Goal: Transaction & Acquisition: Purchase product/service

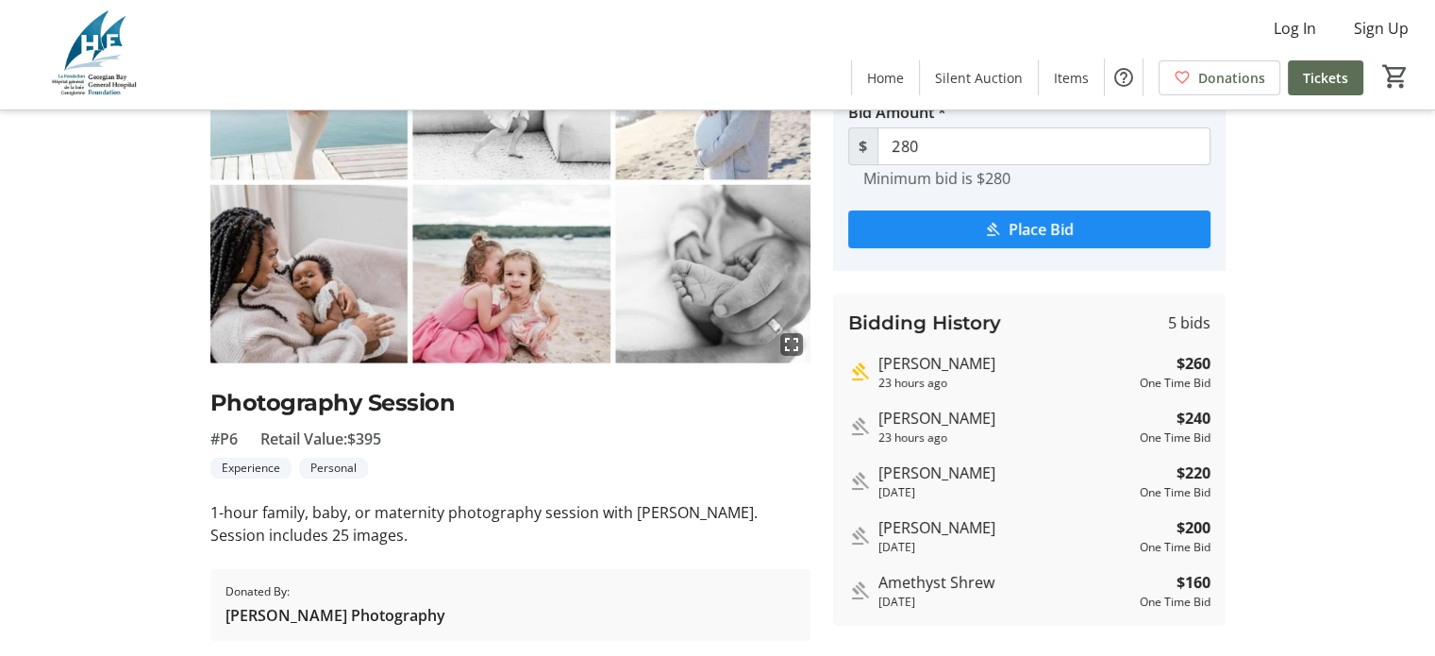
scroll to position [208, 0]
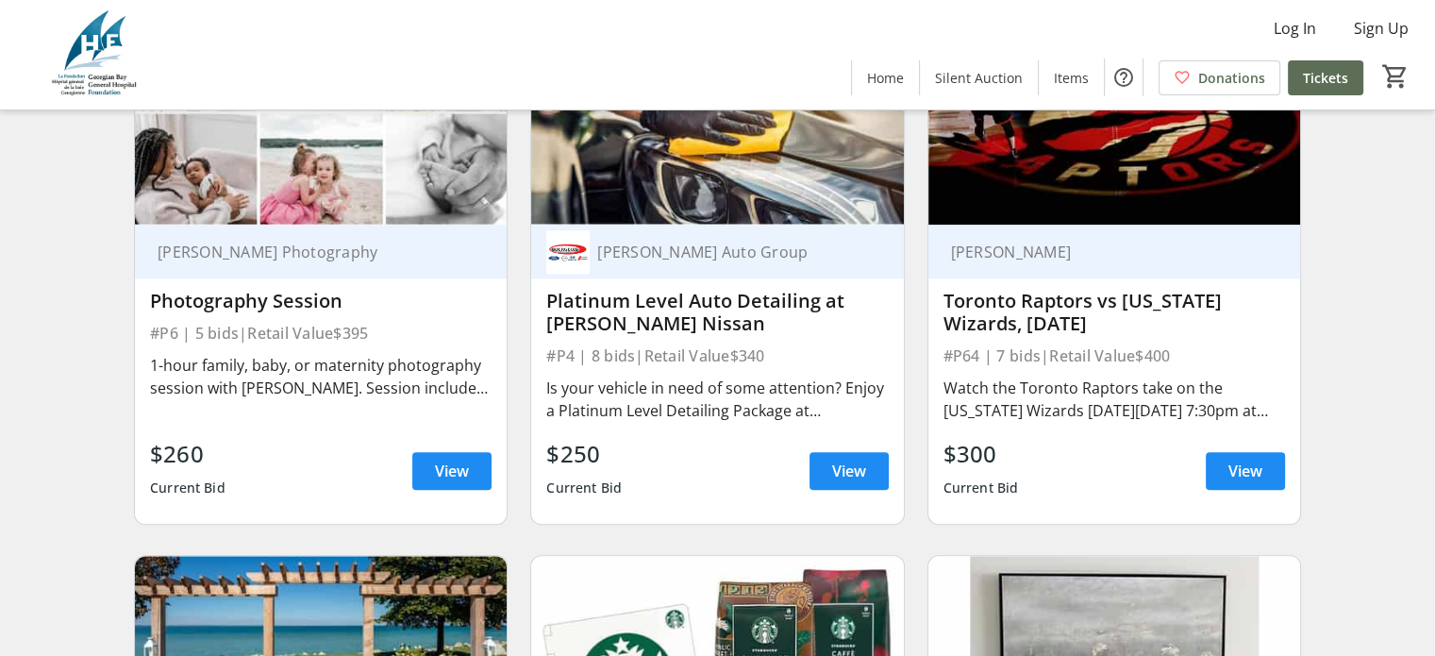
scroll to position [1981, 0]
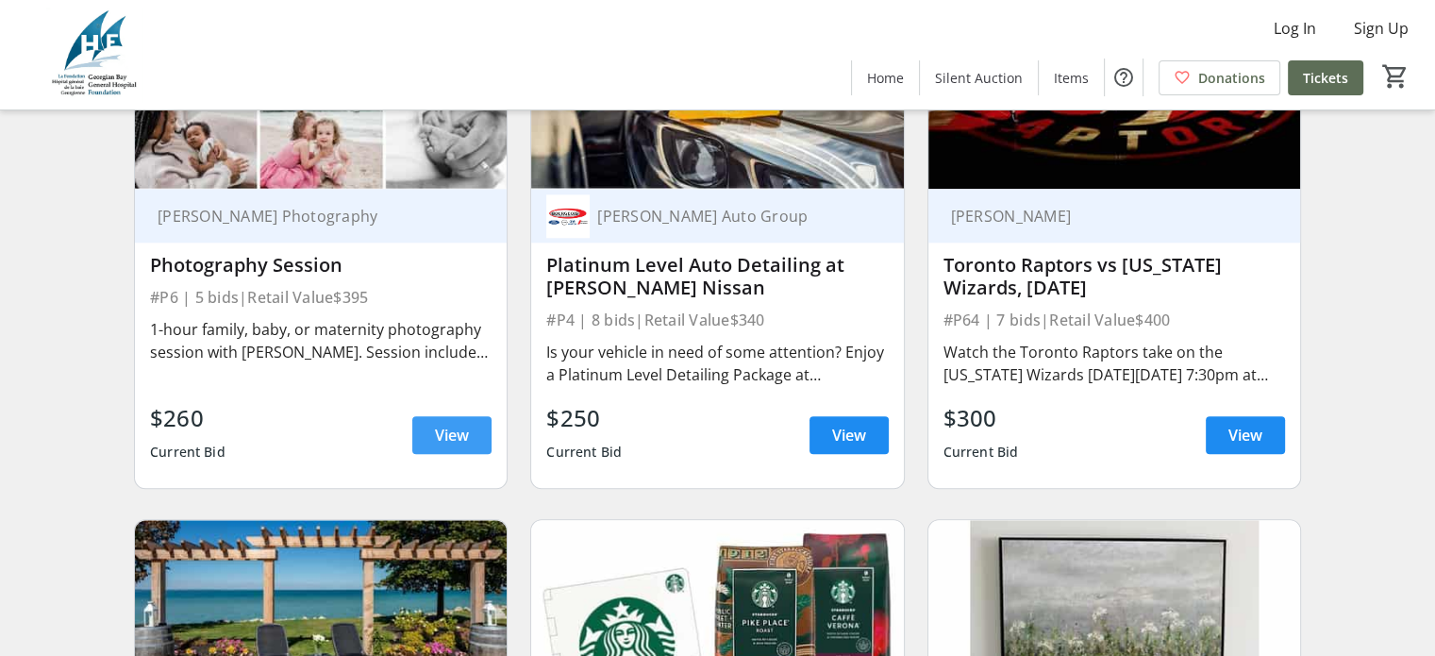
click at [443, 445] on span "View" at bounding box center [452, 435] width 34 height 23
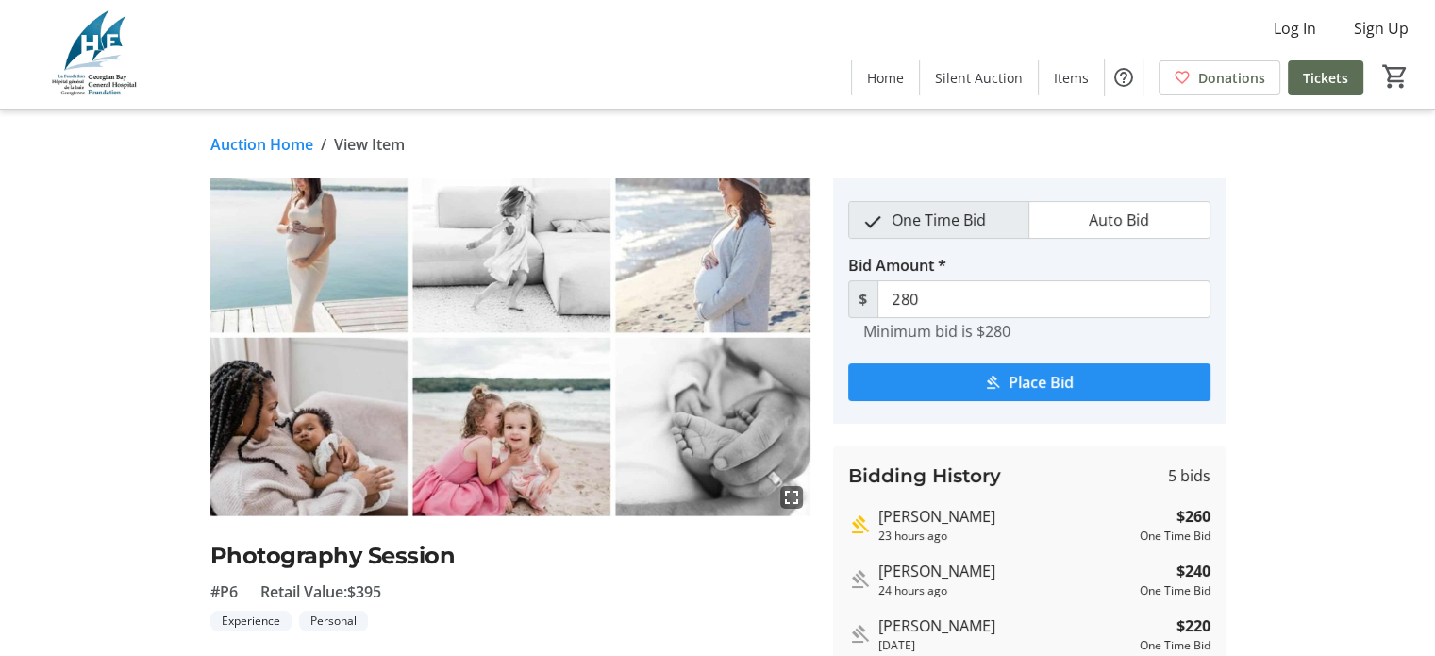
click at [990, 390] on button "Place Bid" at bounding box center [1029, 382] width 362 height 38
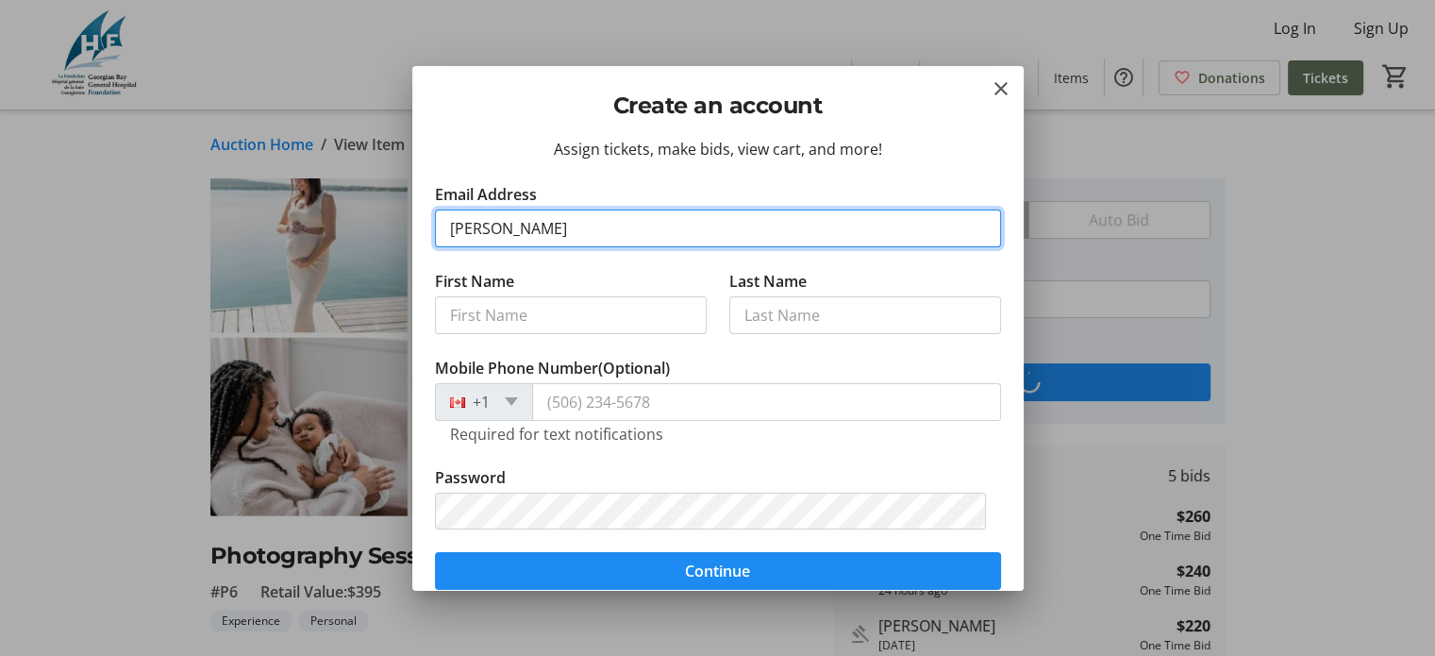
type input "[PERSON_NAME][EMAIL_ADDRESS][PERSON_NAME][DOMAIN_NAME]"
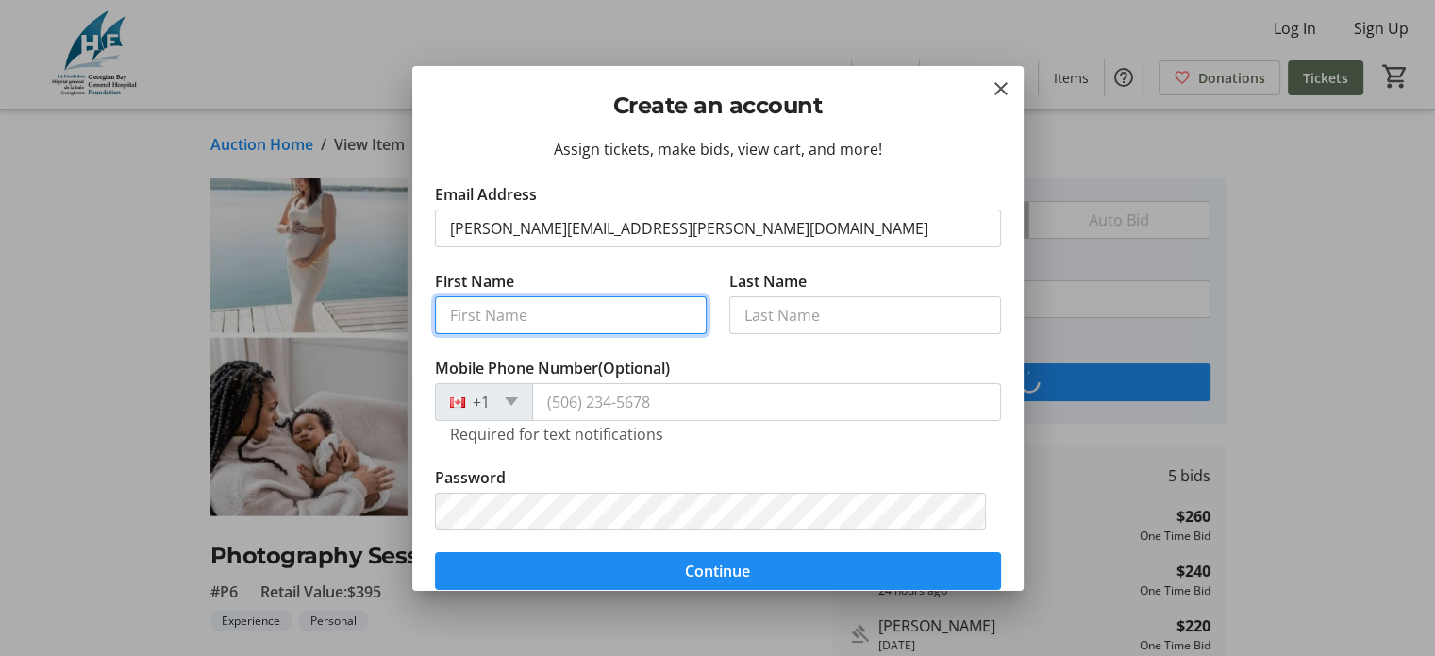
click at [517, 306] on input "First Name" at bounding box center [571, 315] width 272 height 38
type input "[PERSON_NAME]"
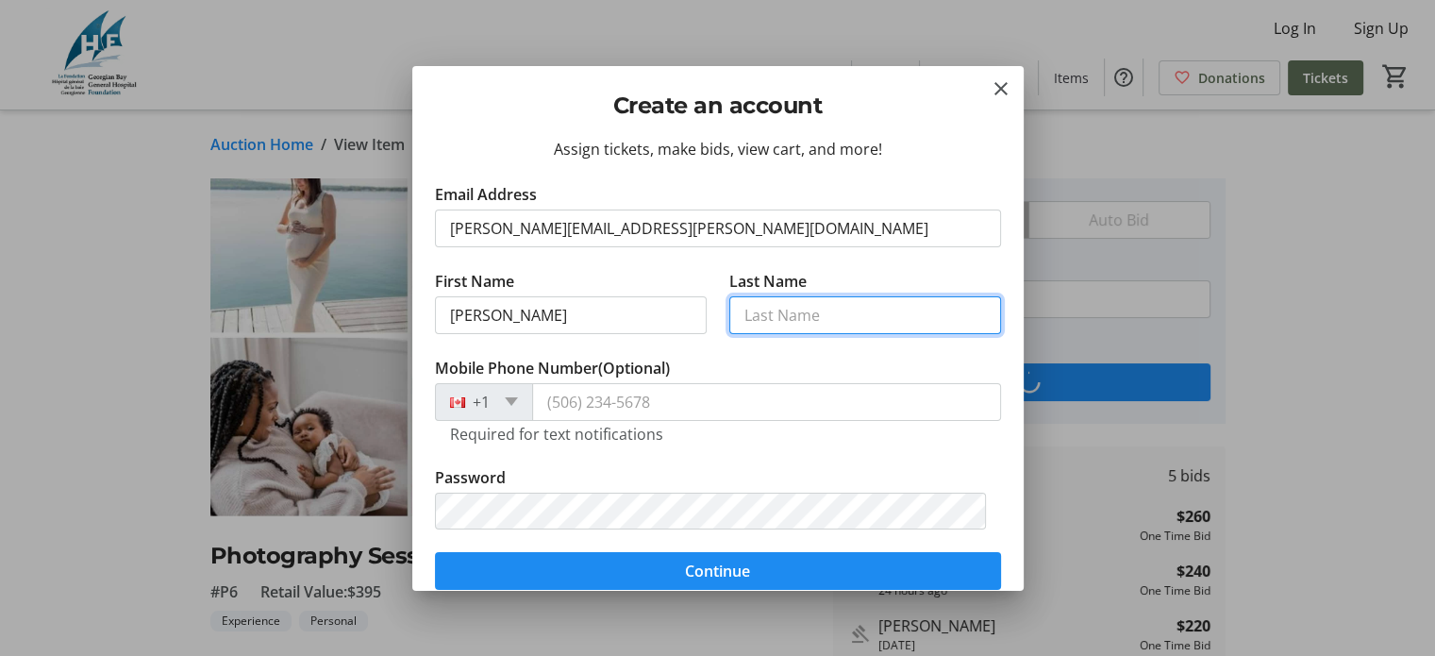
click at [825, 314] on input "Last Name" at bounding box center [865, 315] width 272 height 38
type input "[PERSON_NAME]"
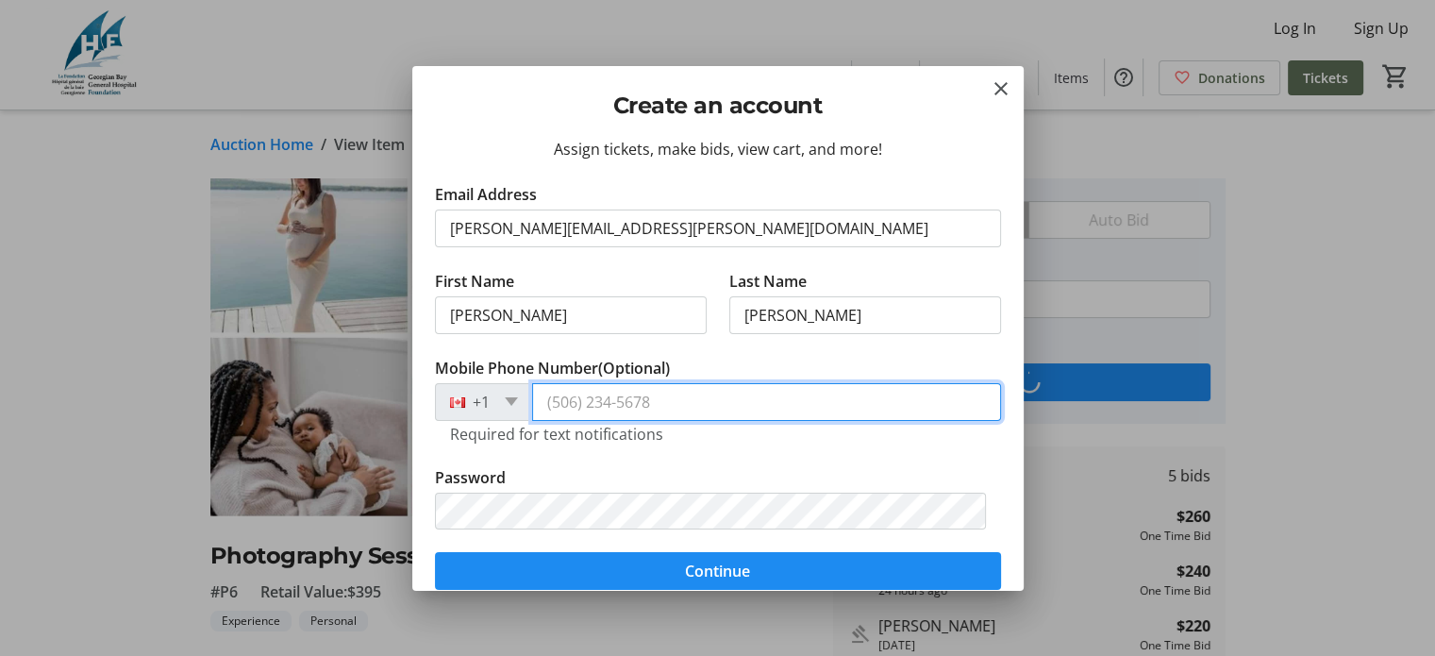
click at [766, 414] on input "Mobile Phone Number (Optional)" at bounding box center [766, 402] width 469 height 38
type input "[PHONE_NUMBER]"
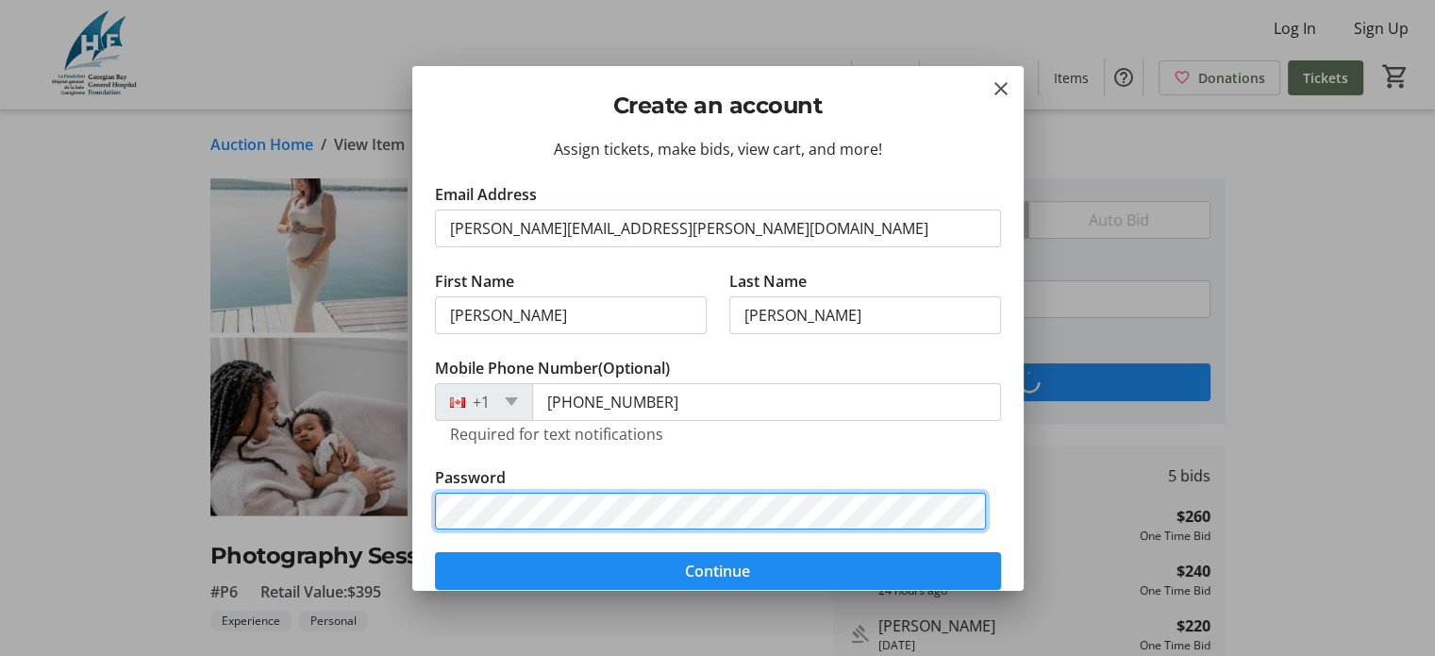
click at [435, 552] on button "Continue" at bounding box center [718, 571] width 566 height 38
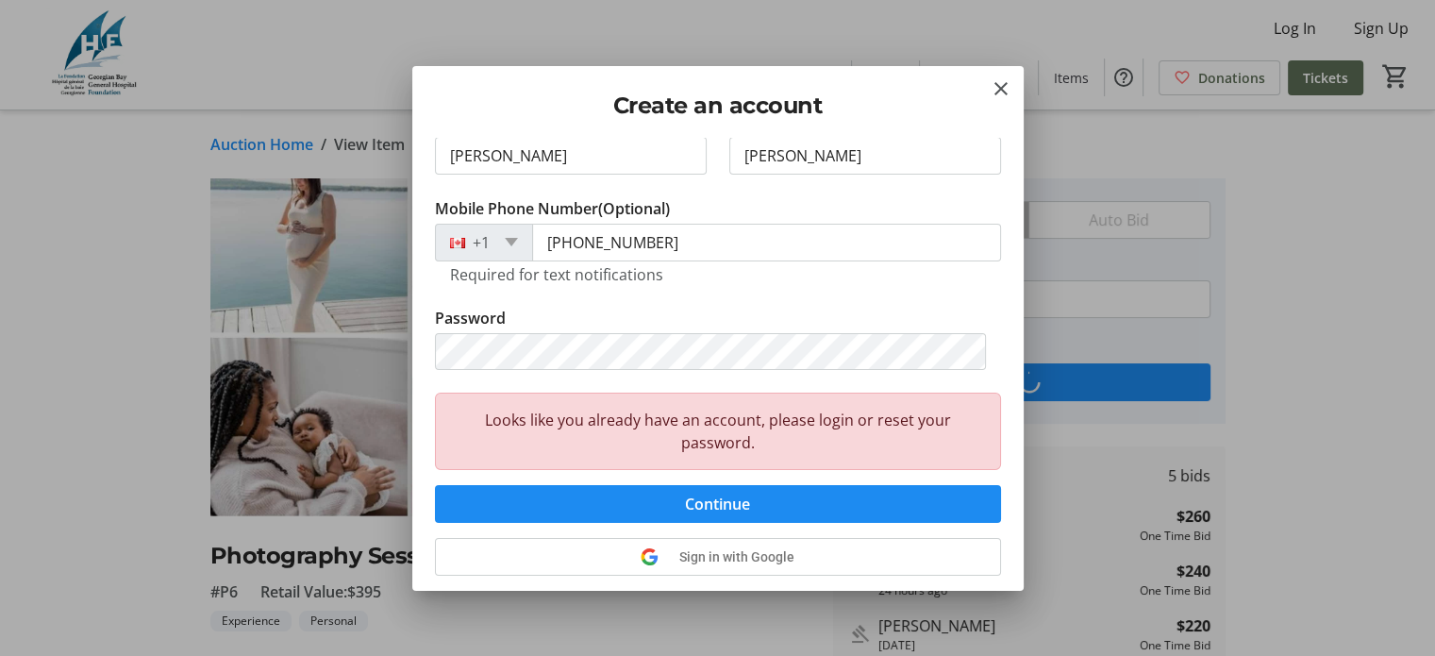
scroll to position [189, 0]
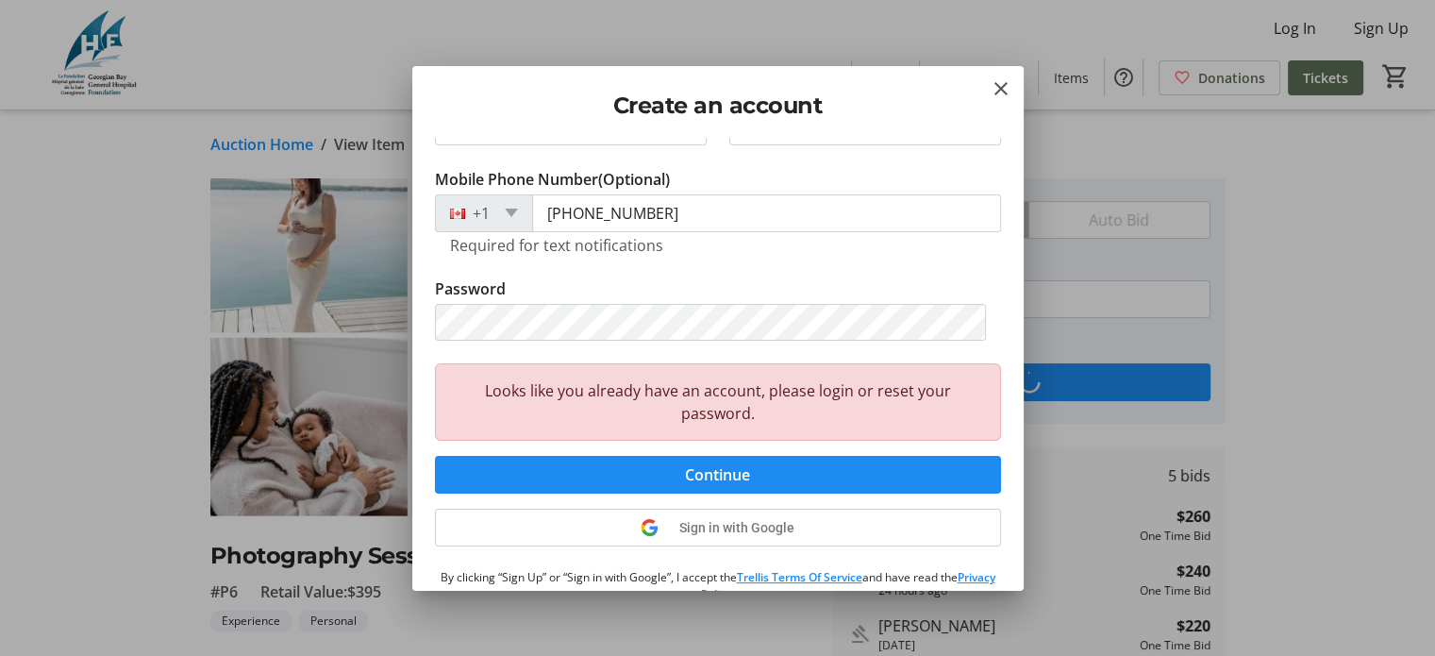
drag, startPoint x: 733, startPoint y: 422, endPoint x: 725, endPoint y: 431, distance: 12.1
click at [729, 426] on div "Looks like you already have an account, please login or reset your password." at bounding box center [718, 401] width 566 height 77
click at [701, 479] on span "Continue" at bounding box center [717, 474] width 65 height 23
click at [695, 521] on span "Sign in with Google" at bounding box center [736, 527] width 115 height 15
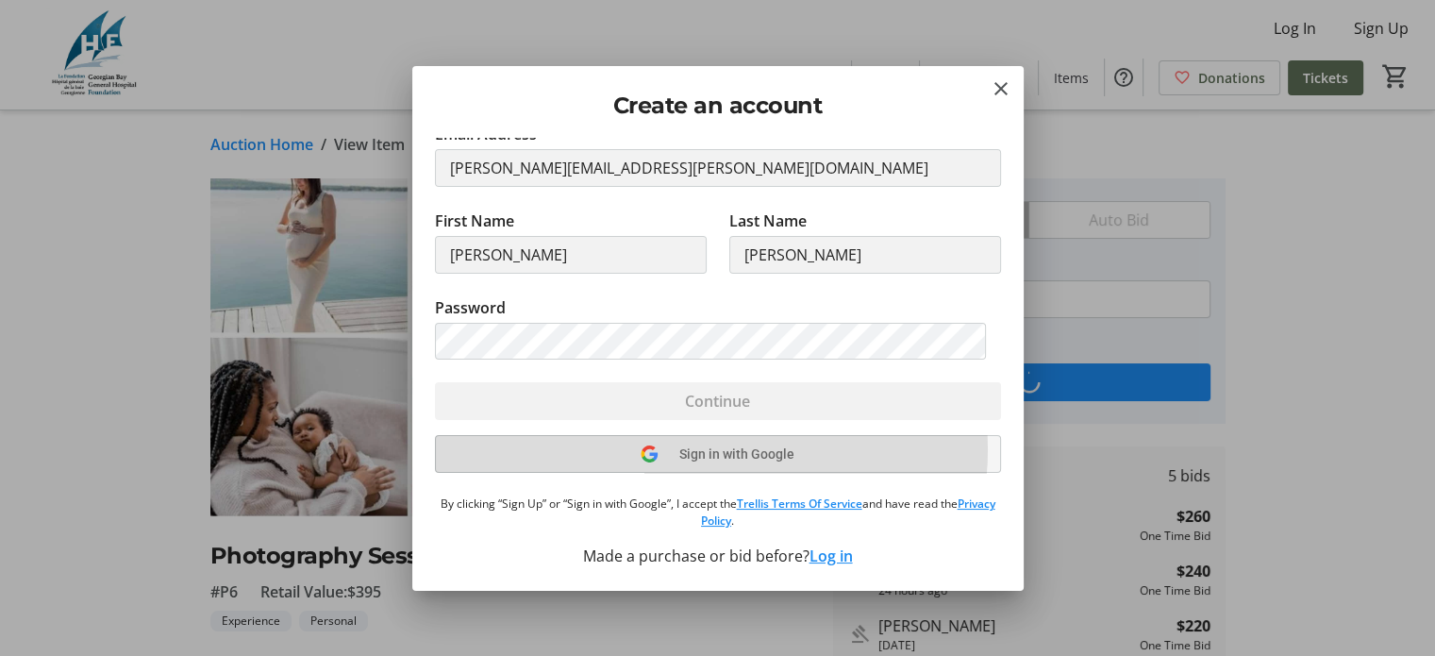
scroll to position [58, 0]
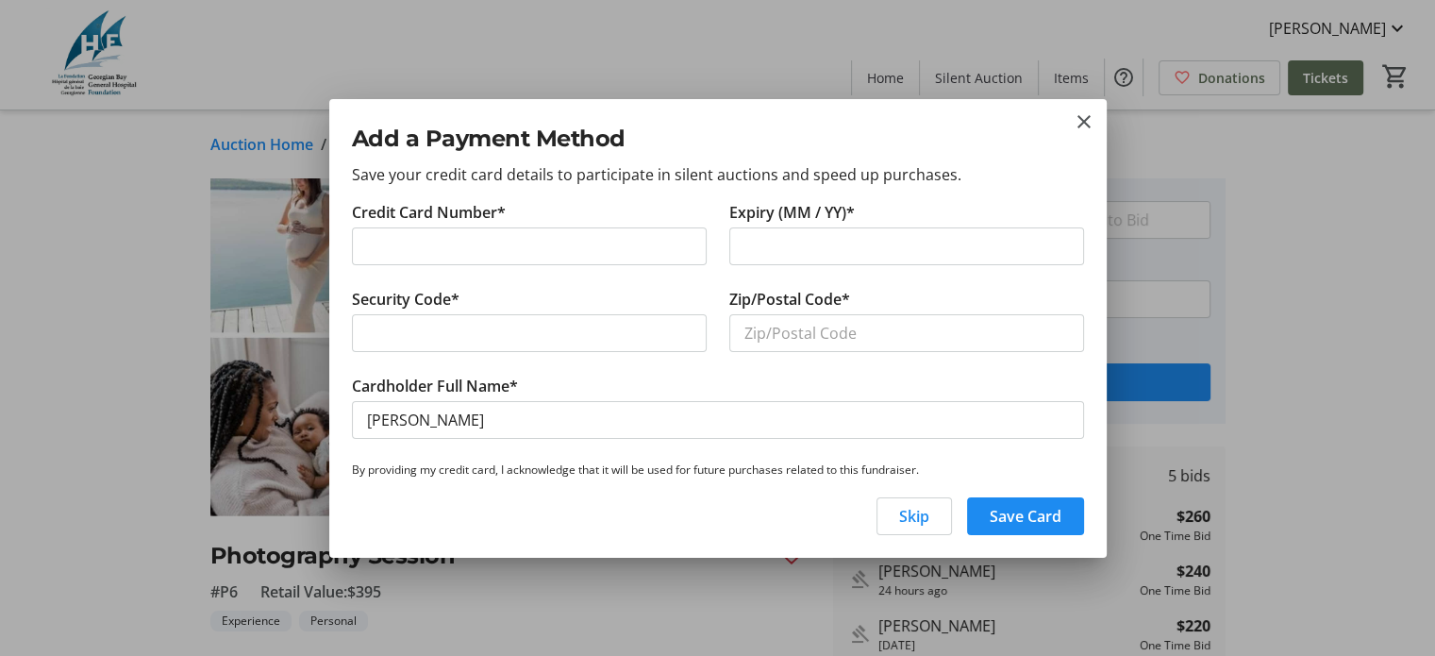
click at [733, 248] on div at bounding box center [906, 246] width 355 height 38
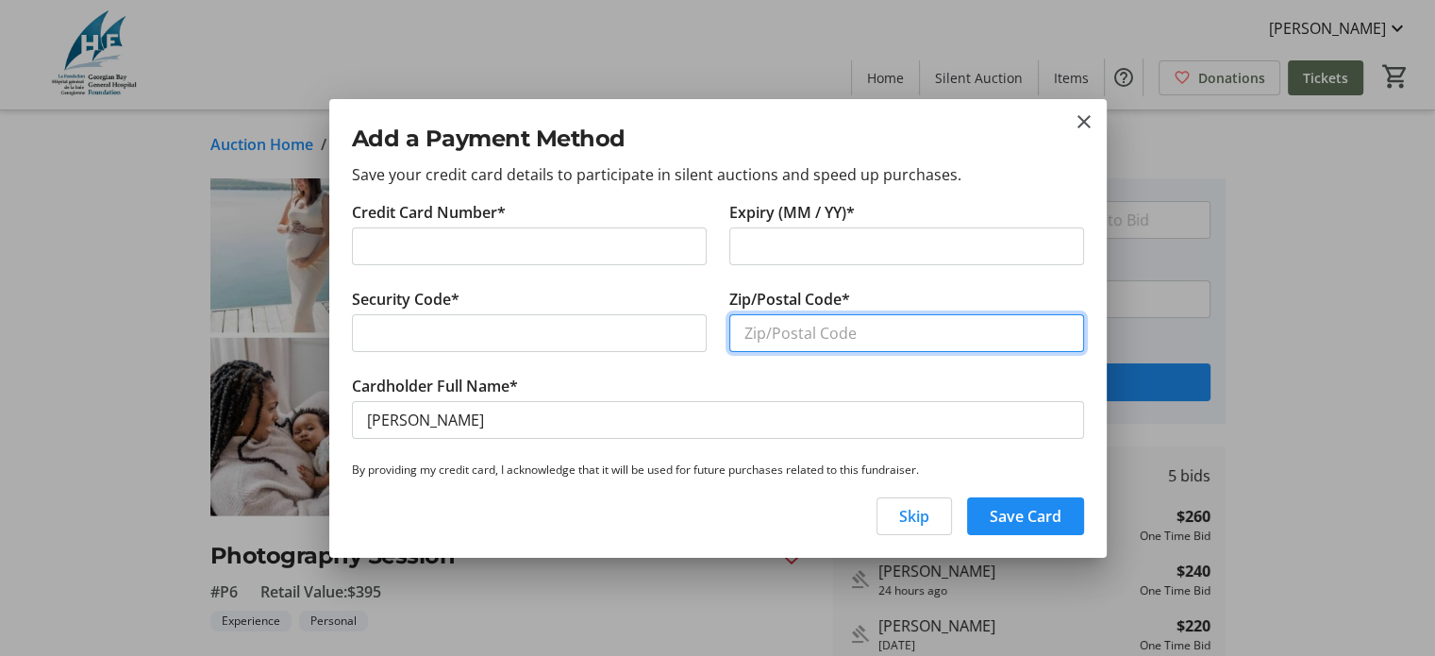
click at [802, 333] on input "Zip/Postal Code*" at bounding box center [906, 333] width 355 height 38
type input "L4R 2Z2"
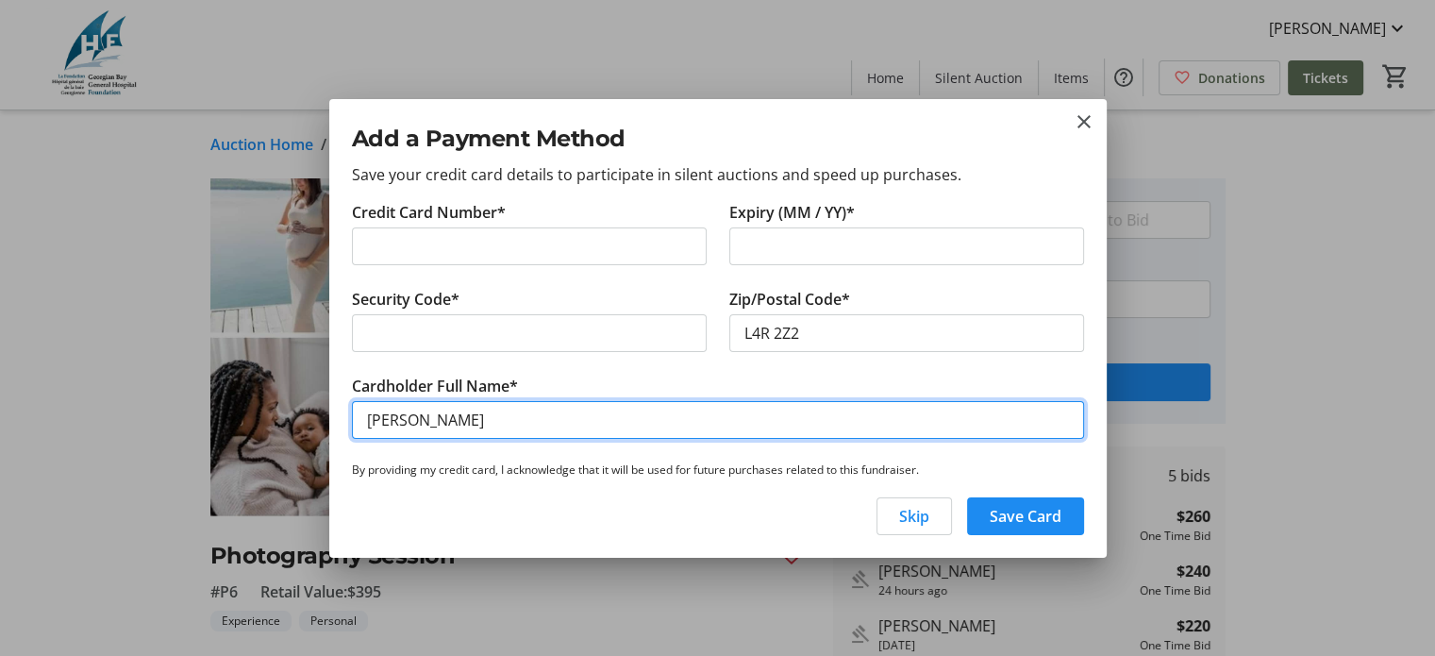
drag, startPoint x: 406, startPoint y: 420, endPoint x: 326, endPoint y: 424, distance: 79.3
click at [326, 424] on div "Add a Payment Method Save your credit card details to participate in silent auc…" at bounding box center [717, 328] width 1435 height 656
type input "[PERSON_NAME]"
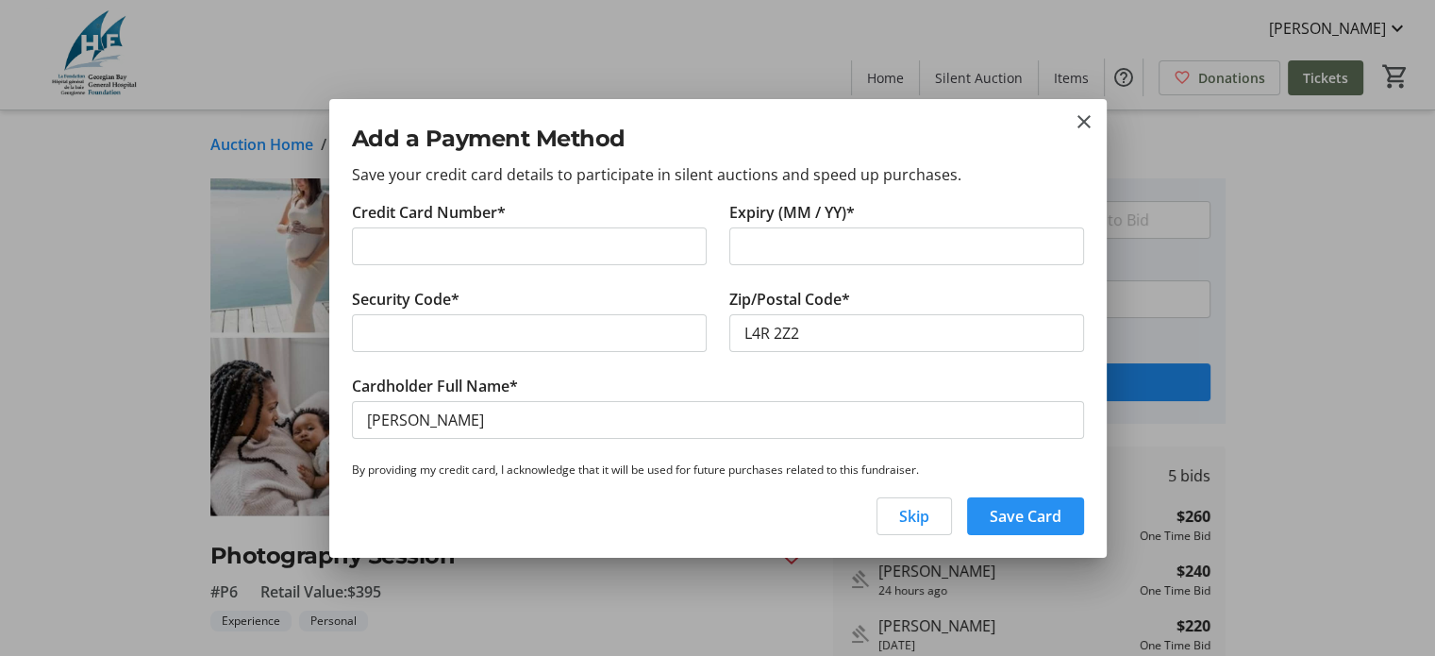
click at [1032, 528] on span "button" at bounding box center [1025, 515] width 117 height 45
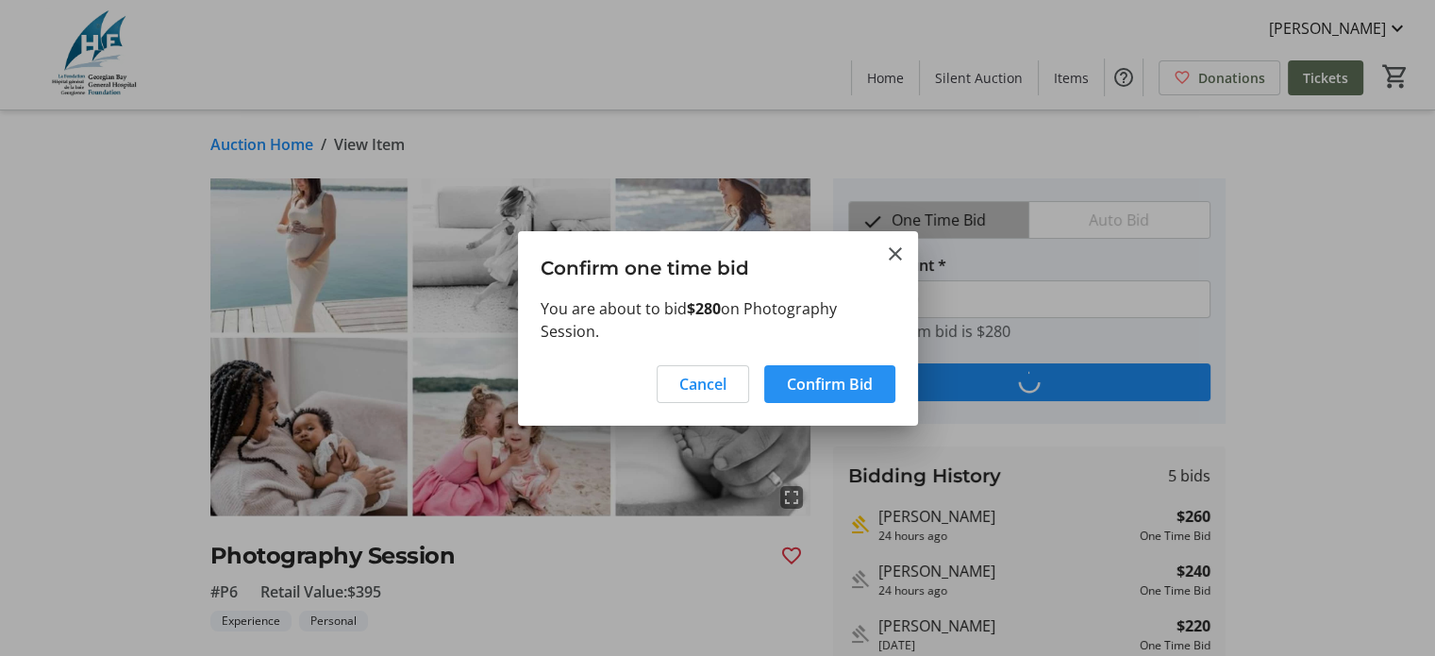
click at [837, 382] on span "Confirm Bid" at bounding box center [830, 384] width 86 height 23
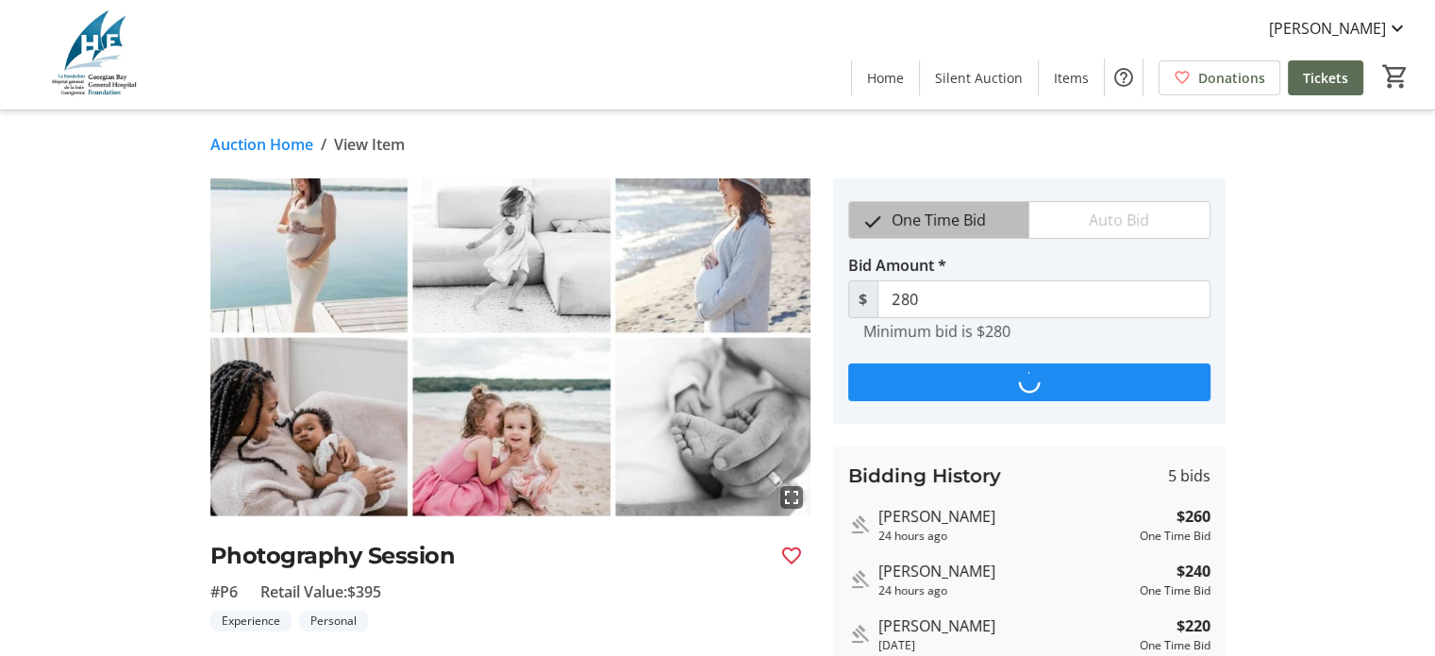
type input "300"
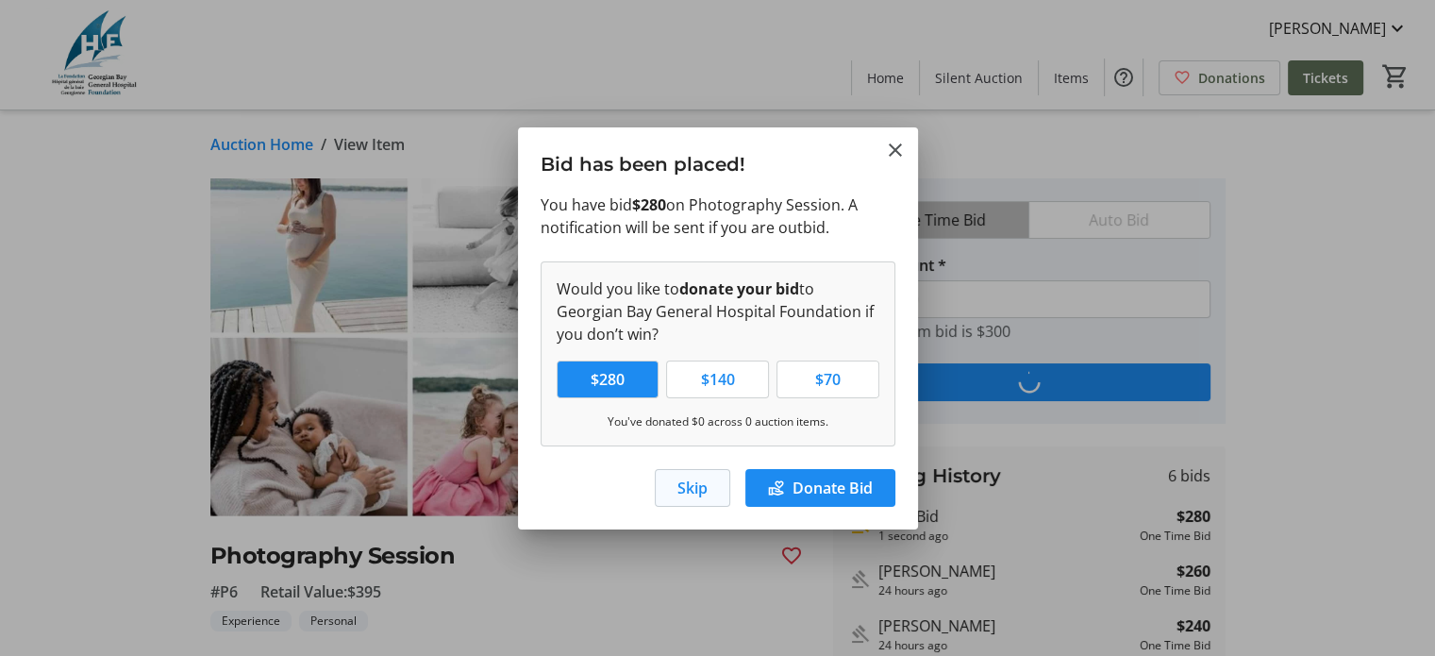
click at [720, 486] on span "button" at bounding box center [693, 487] width 74 height 45
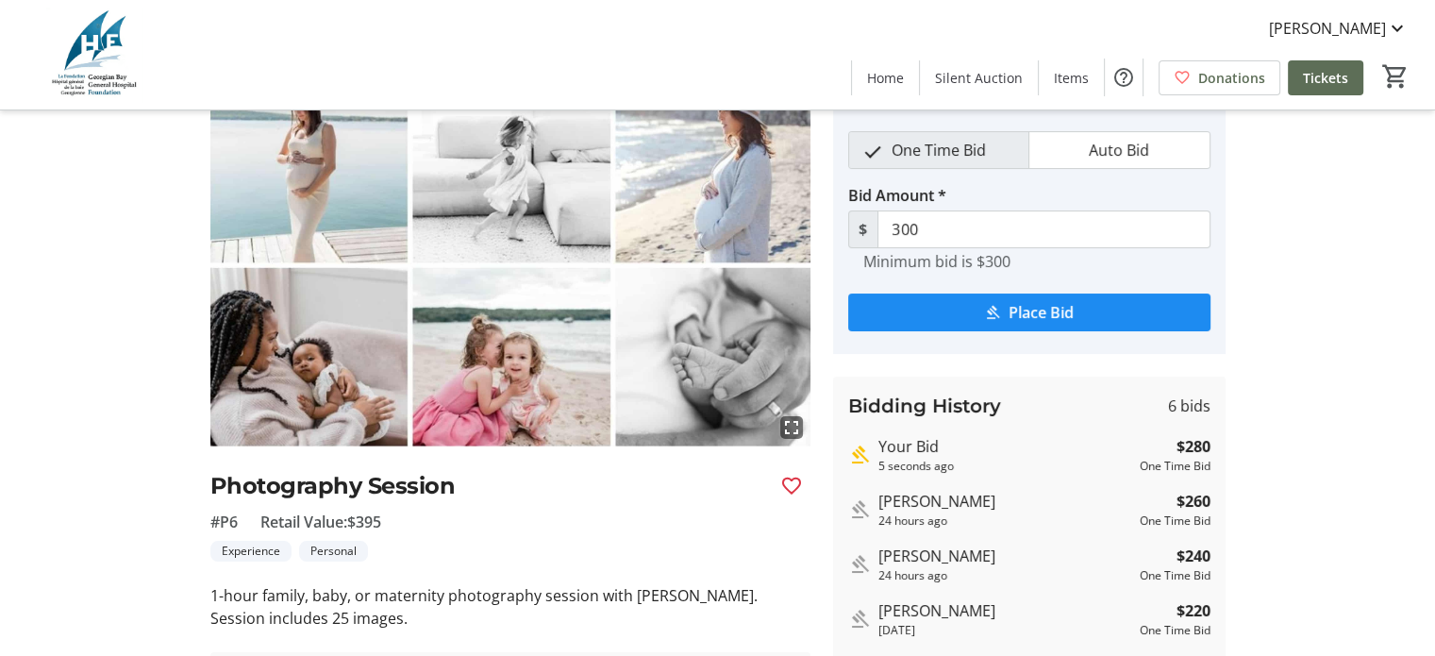
scroll to position [94, 0]
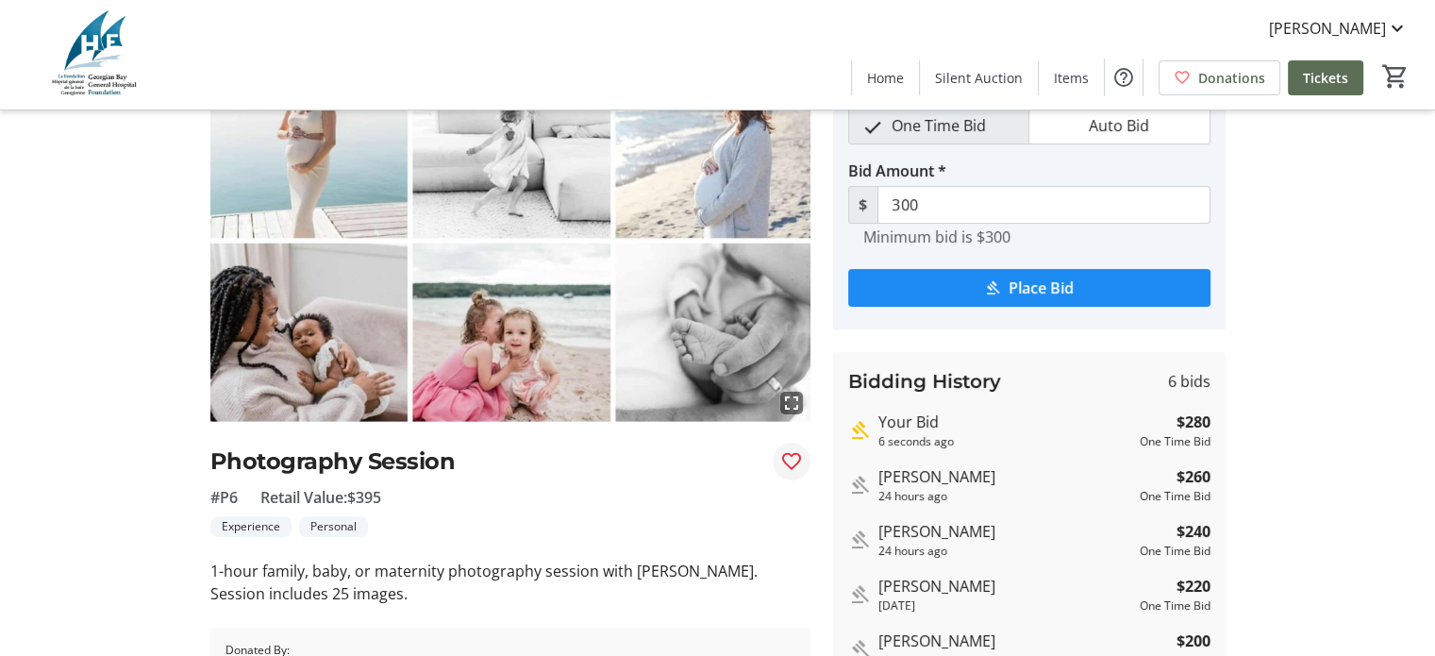
click at [787, 454] on mat-icon "Favourite" at bounding box center [791, 461] width 23 height 23
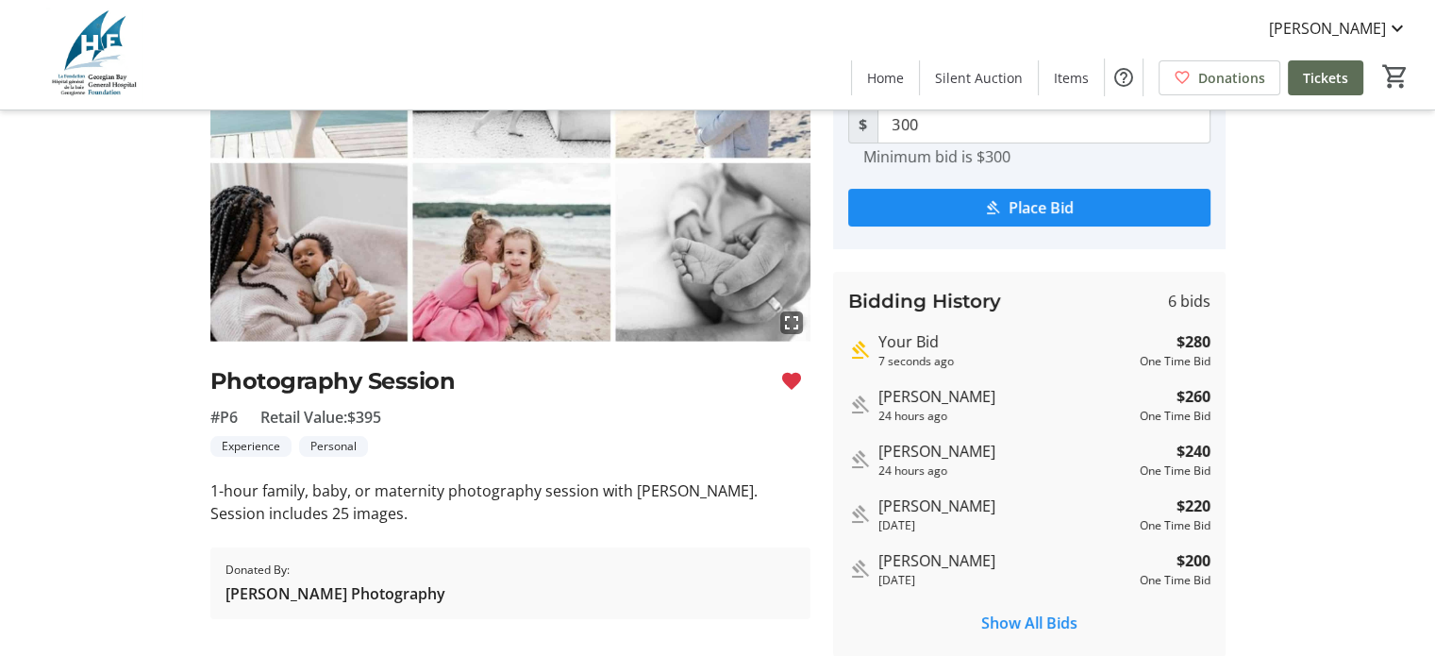
scroll to position [245, 0]
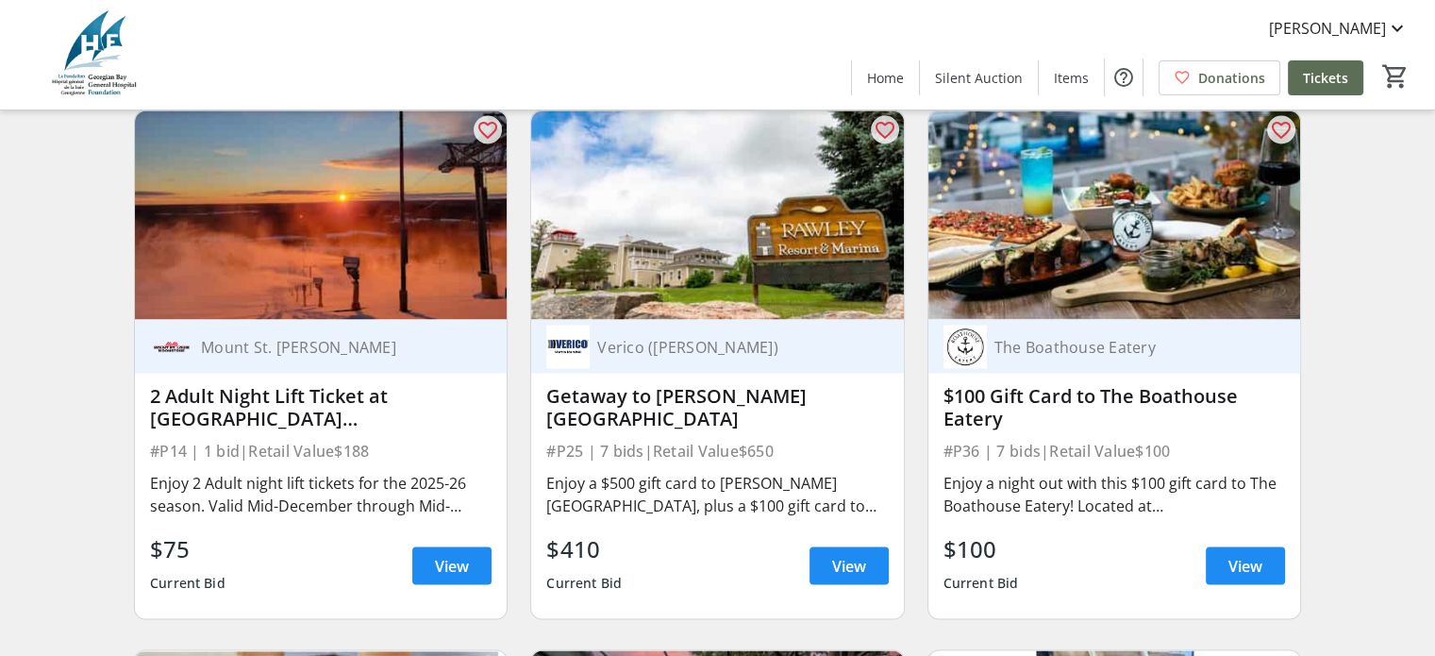
scroll to position [3486, 0]
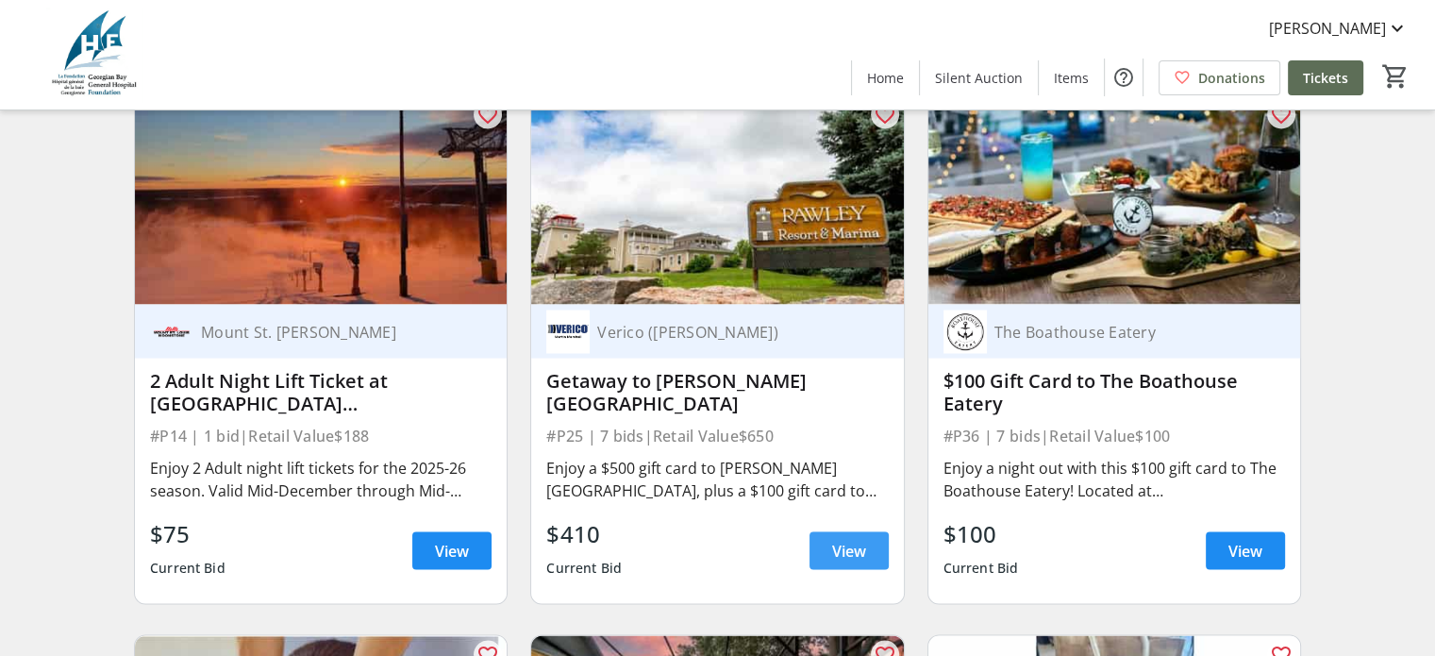
click at [842, 561] on span "View" at bounding box center [849, 550] width 34 height 23
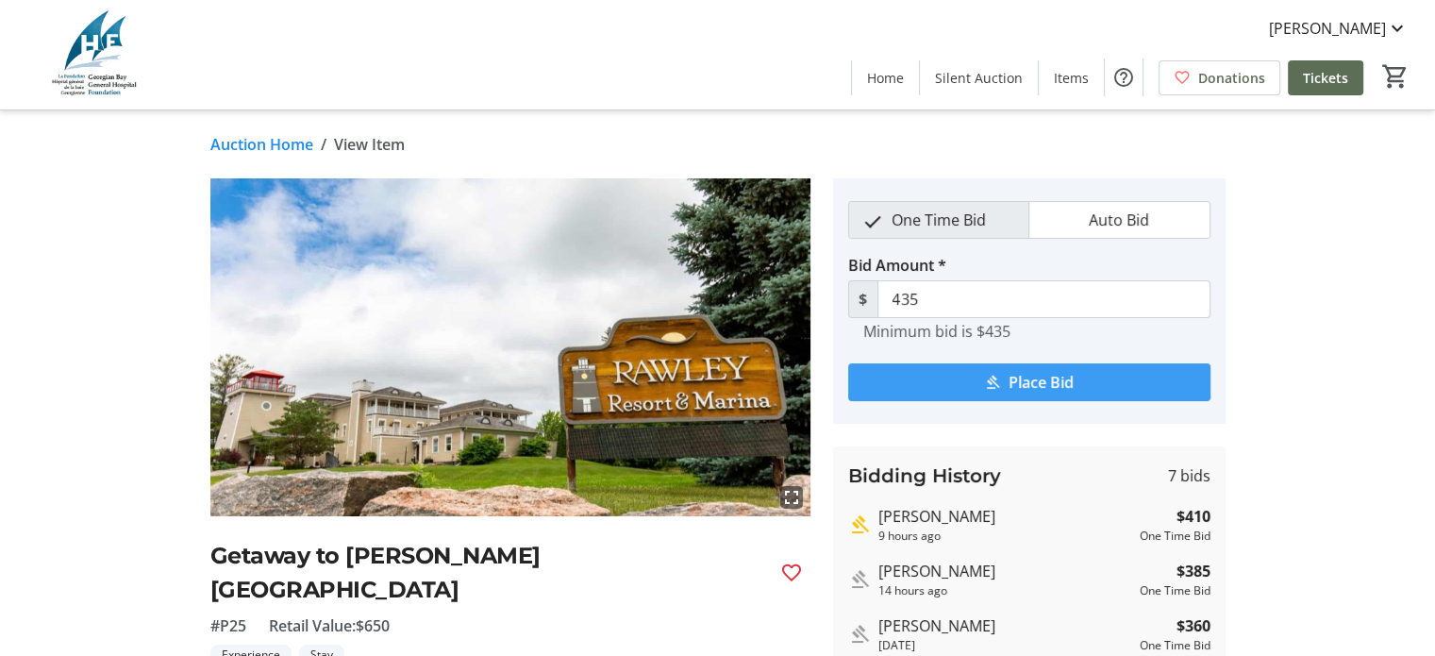
click at [940, 373] on span "submit" at bounding box center [1029, 381] width 362 height 45
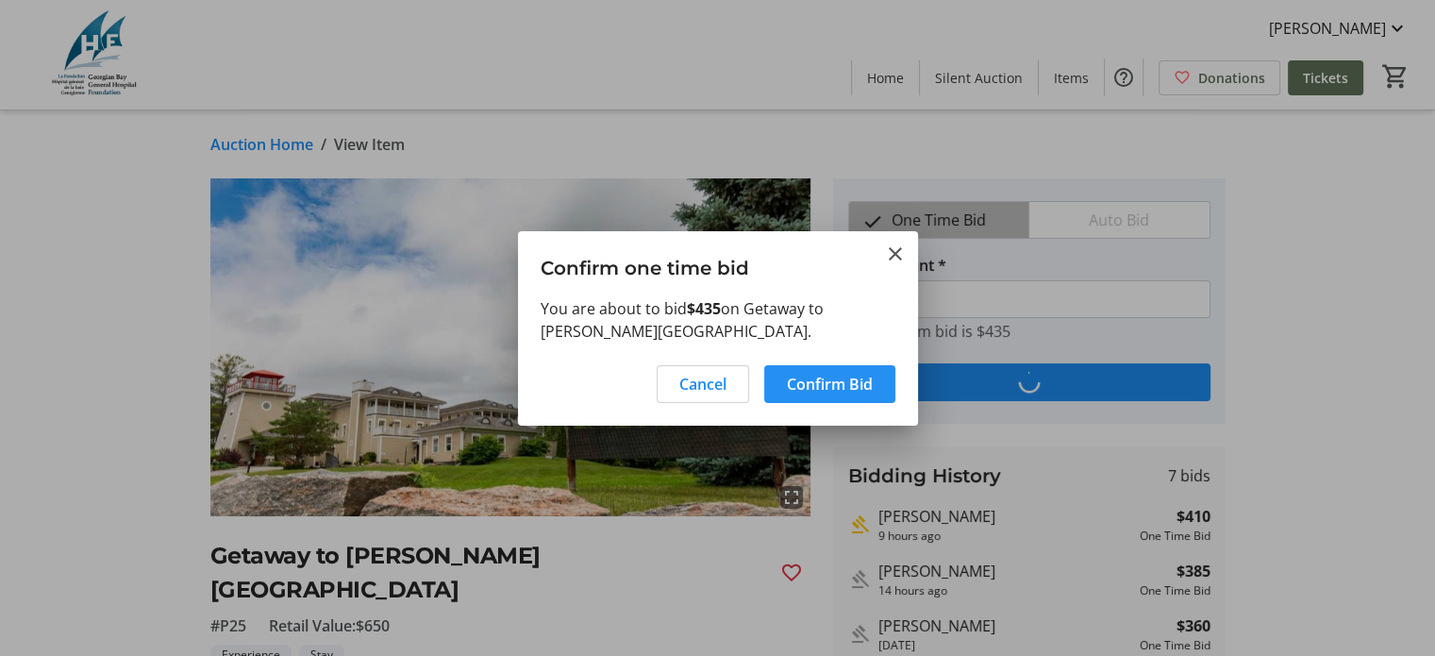
click at [864, 380] on span "Confirm Bid" at bounding box center [830, 384] width 86 height 23
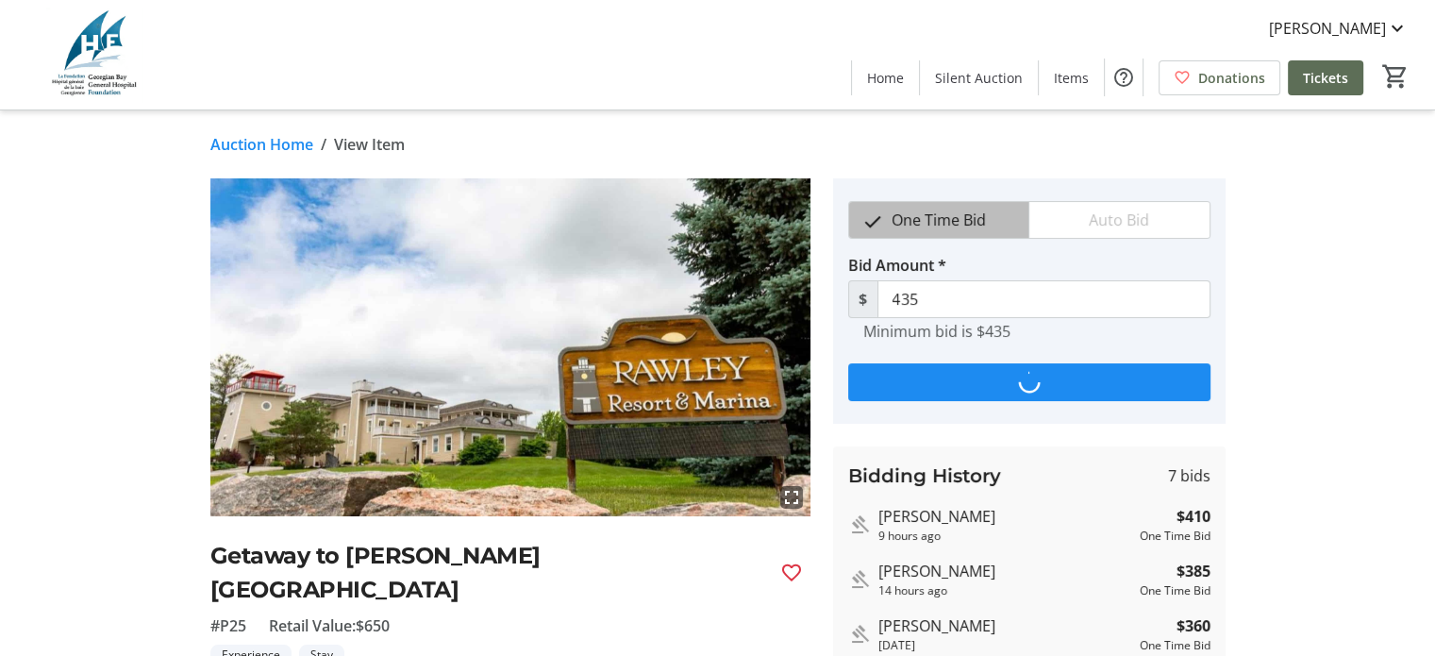
type input "460"
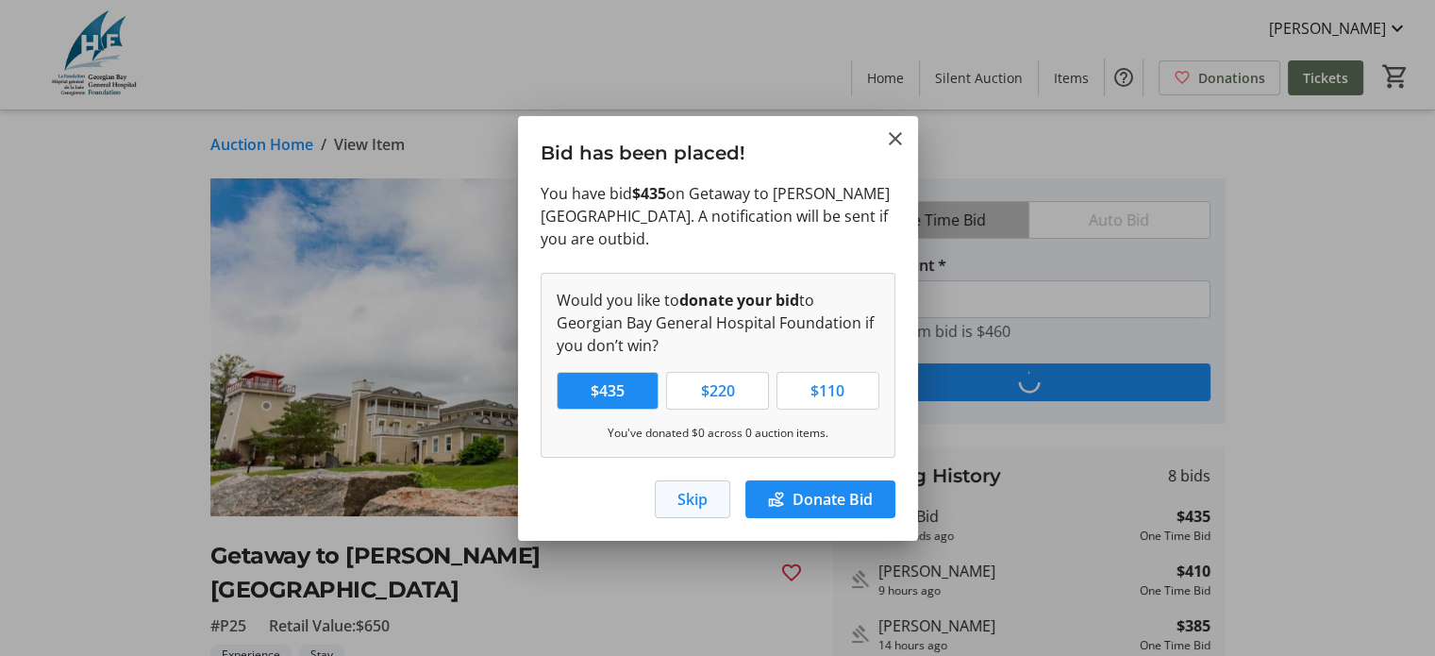
click at [709, 490] on span "button" at bounding box center [693, 498] width 74 height 45
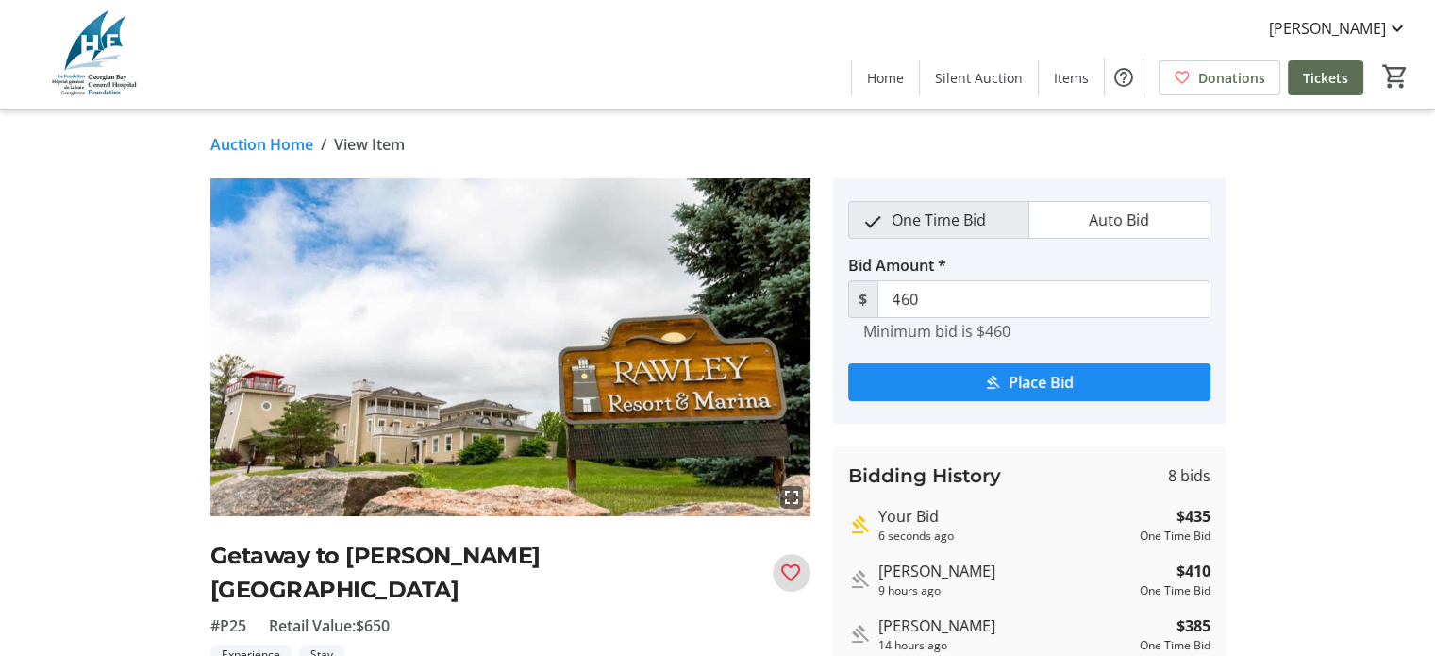
click at [794, 561] on mat-icon "Favourite" at bounding box center [791, 572] width 23 height 23
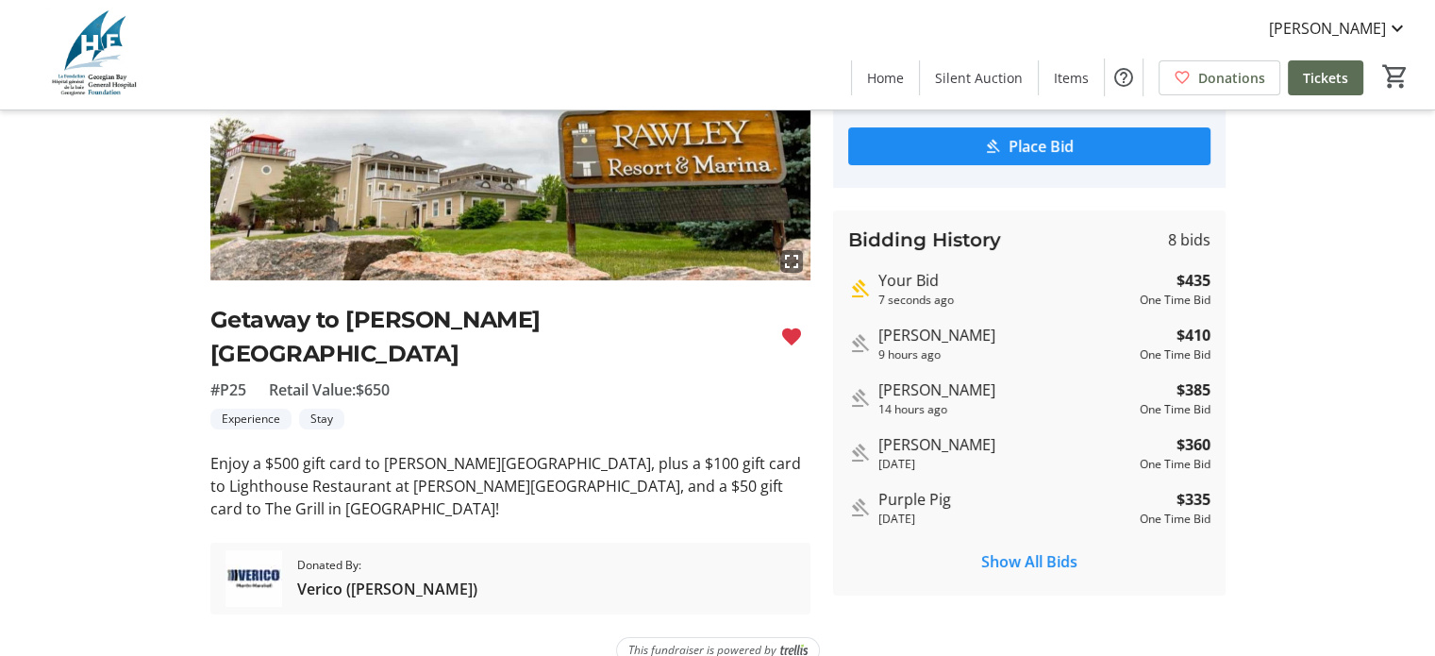
scroll to position [245, 0]
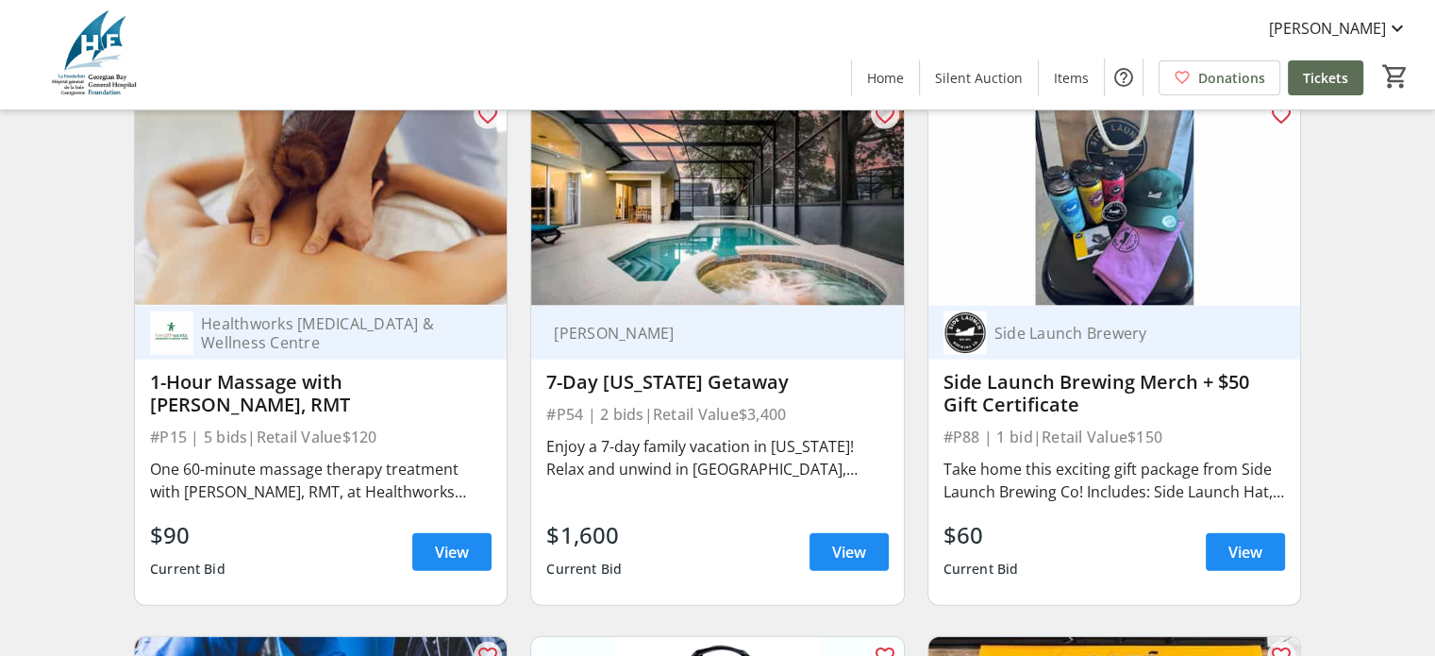
scroll to position [4052, 0]
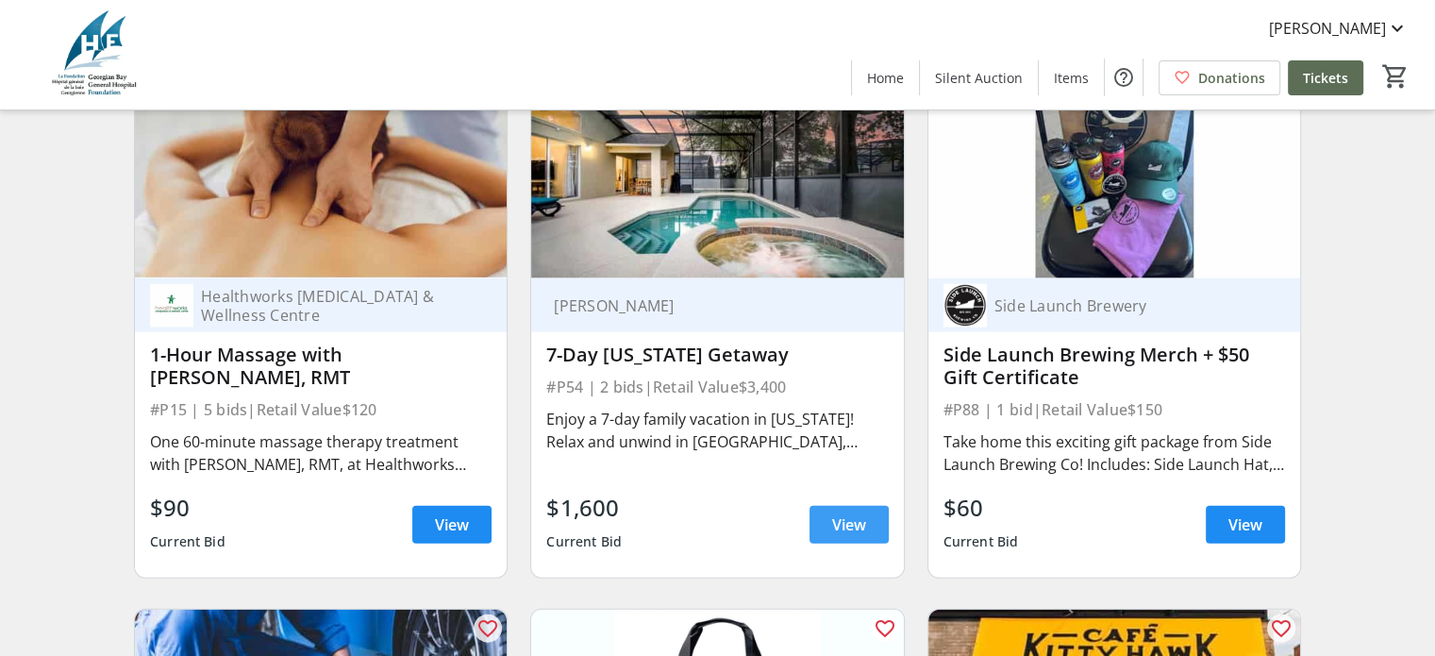
click at [832, 532] on span "View" at bounding box center [849, 524] width 34 height 23
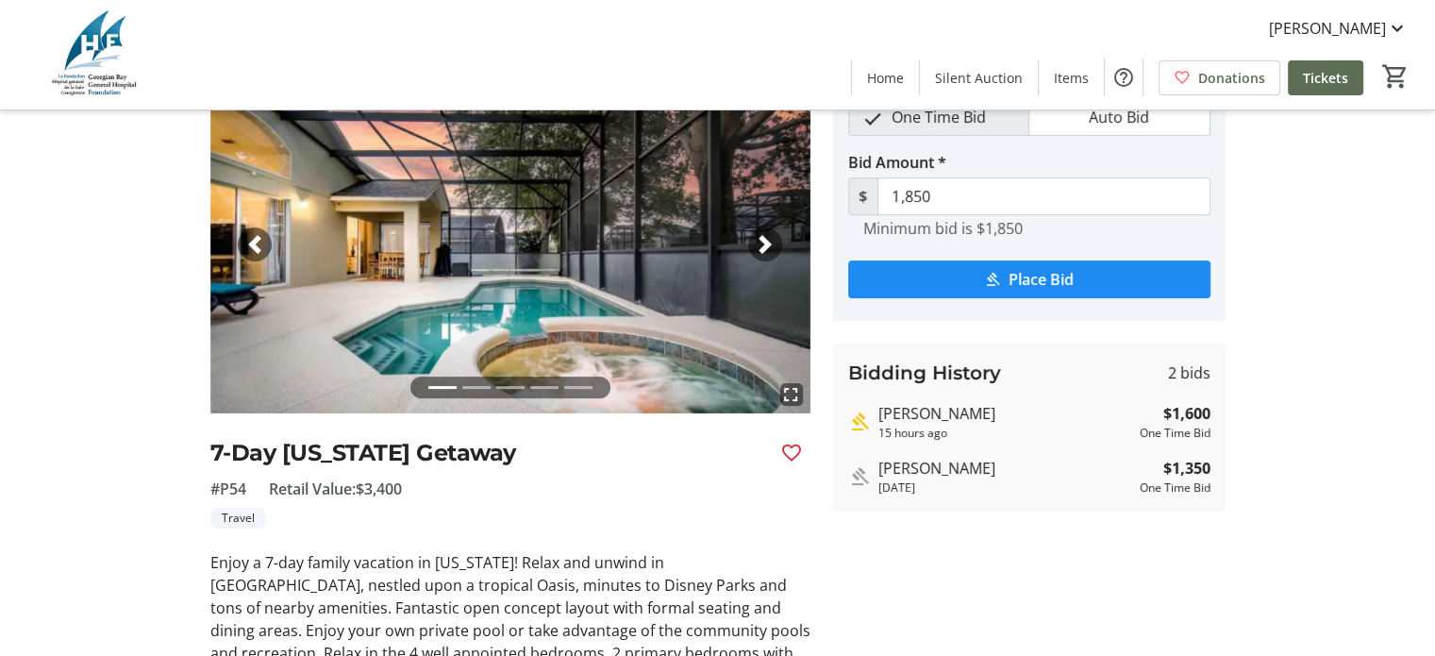
scroll to position [80, 0]
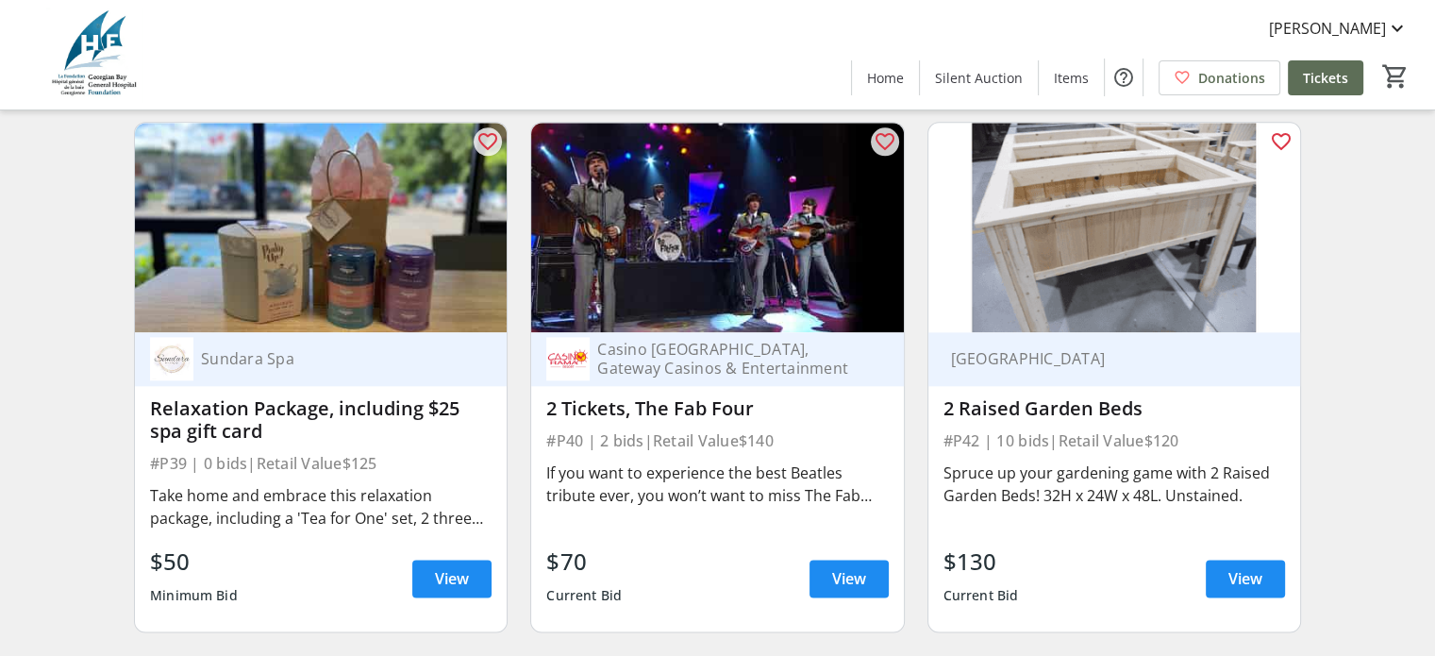
scroll to position [9429, 0]
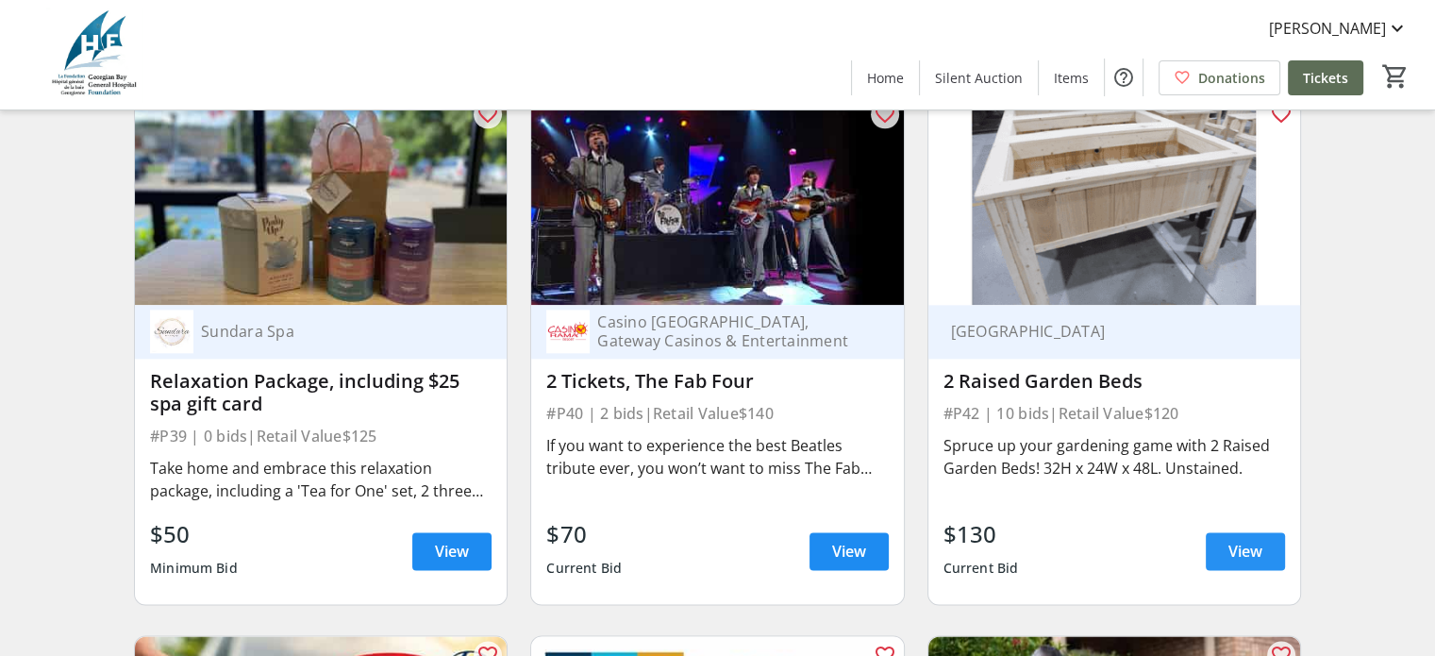
click at [1257, 562] on span "View" at bounding box center [1245, 551] width 34 height 23
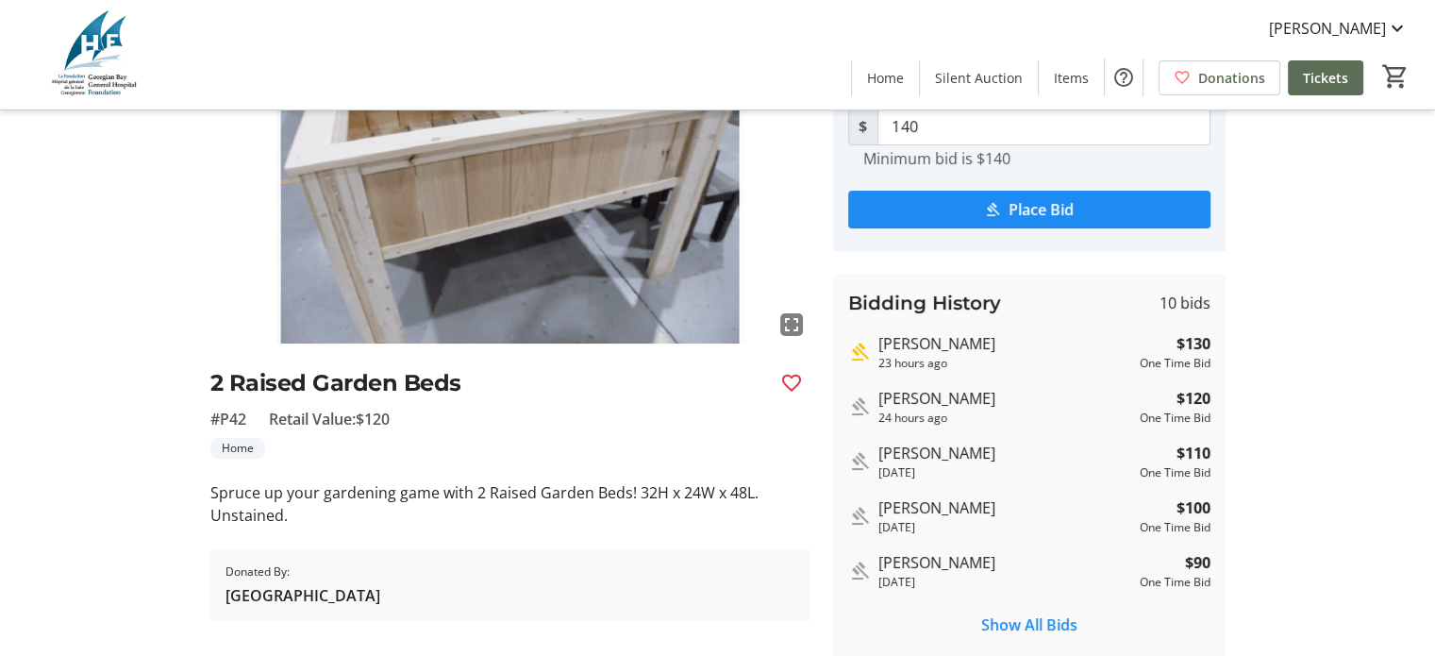
scroll to position [189, 0]
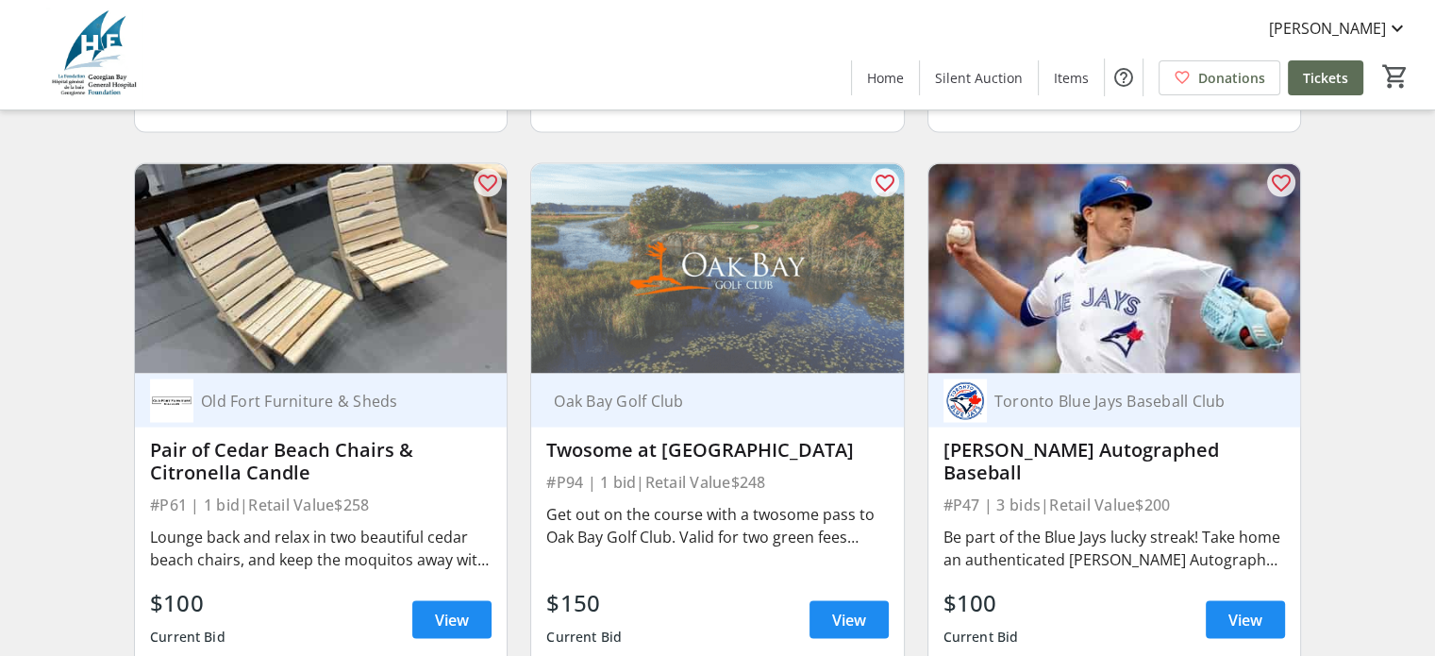
scroll to position [10938, 0]
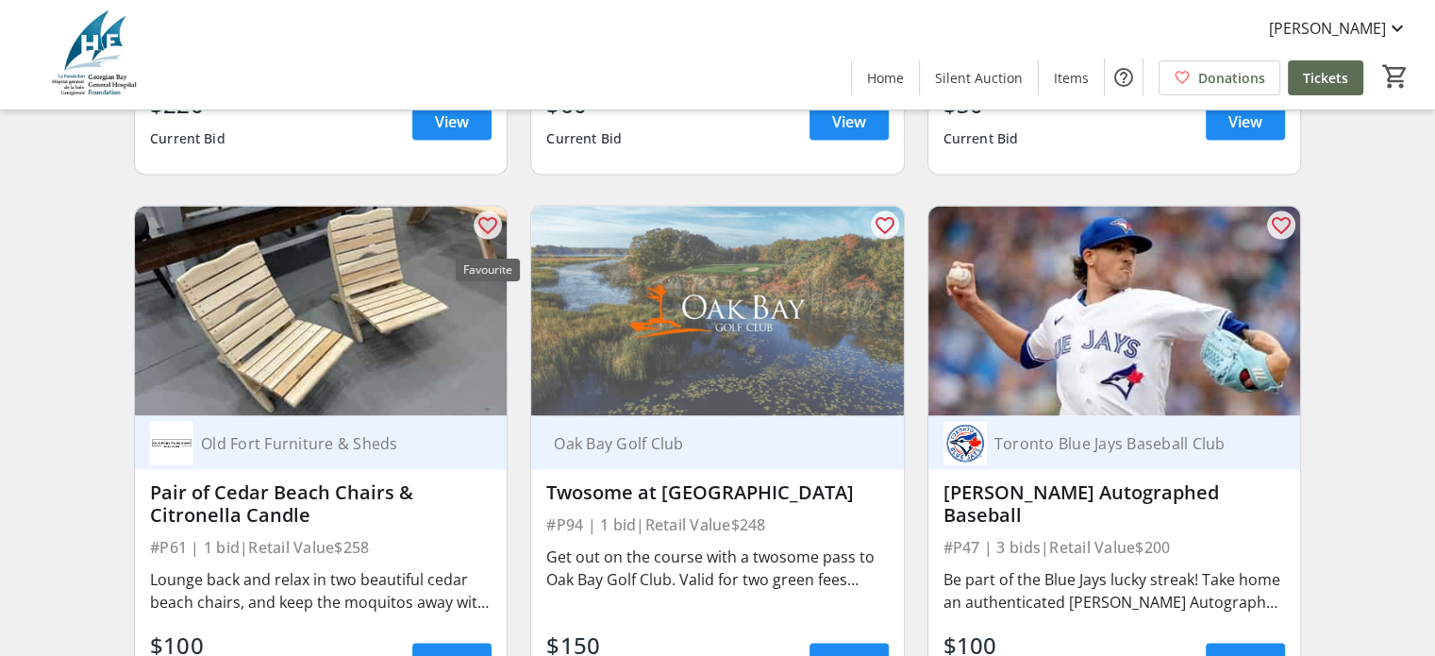
click at [486, 233] on mat-icon "favorite_outline" at bounding box center [487, 225] width 23 height 23
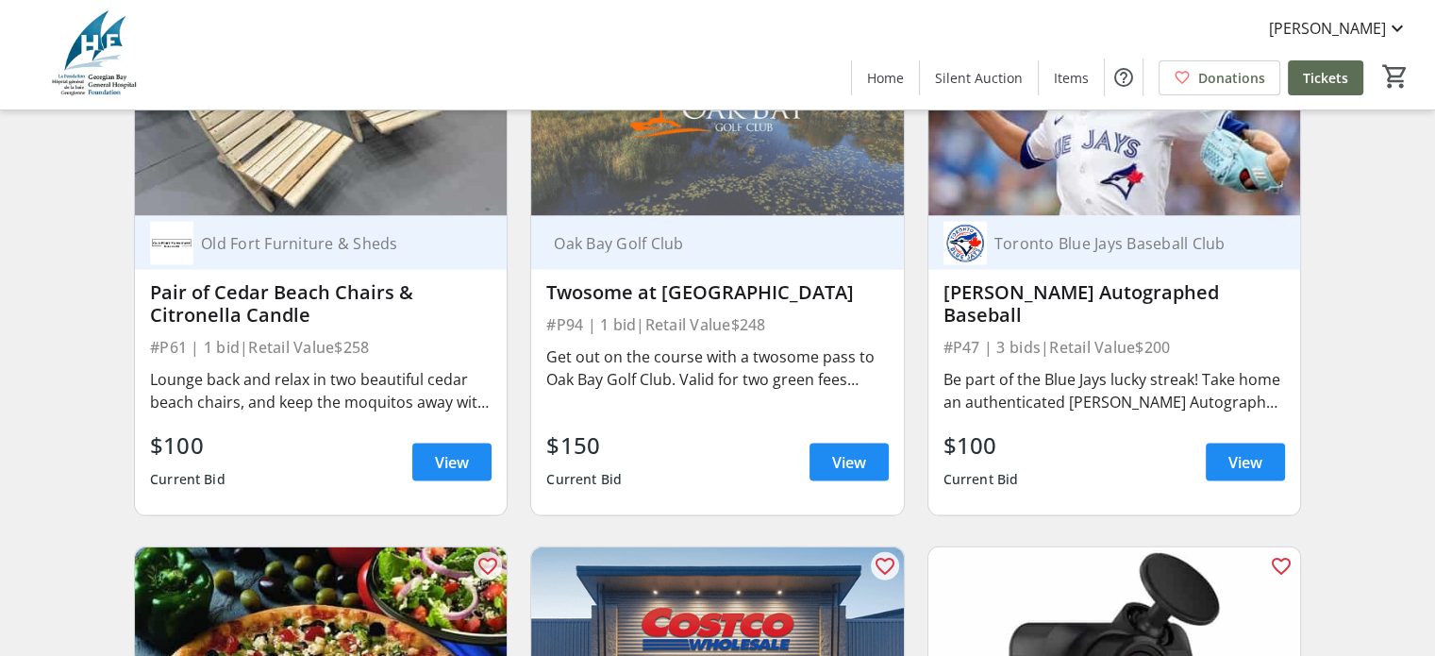
scroll to position [11221, 0]
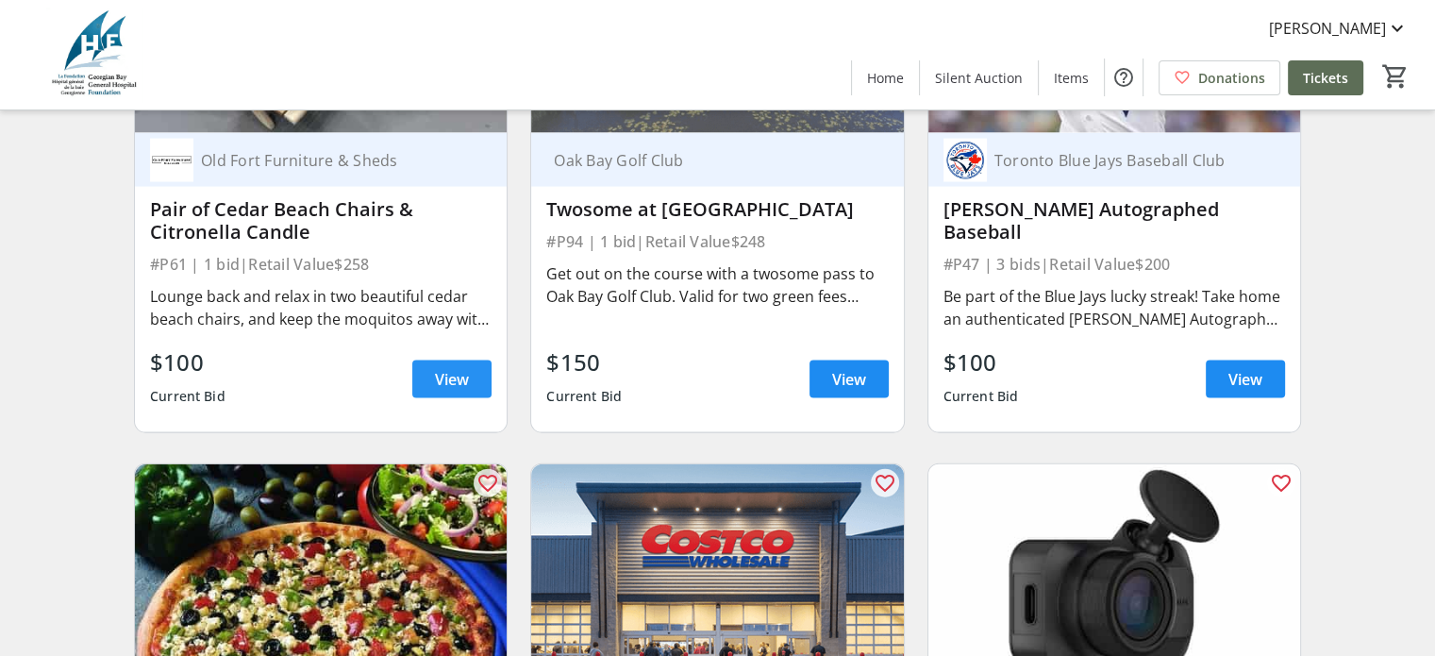
click at [461, 386] on span "View" at bounding box center [452, 379] width 34 height 23
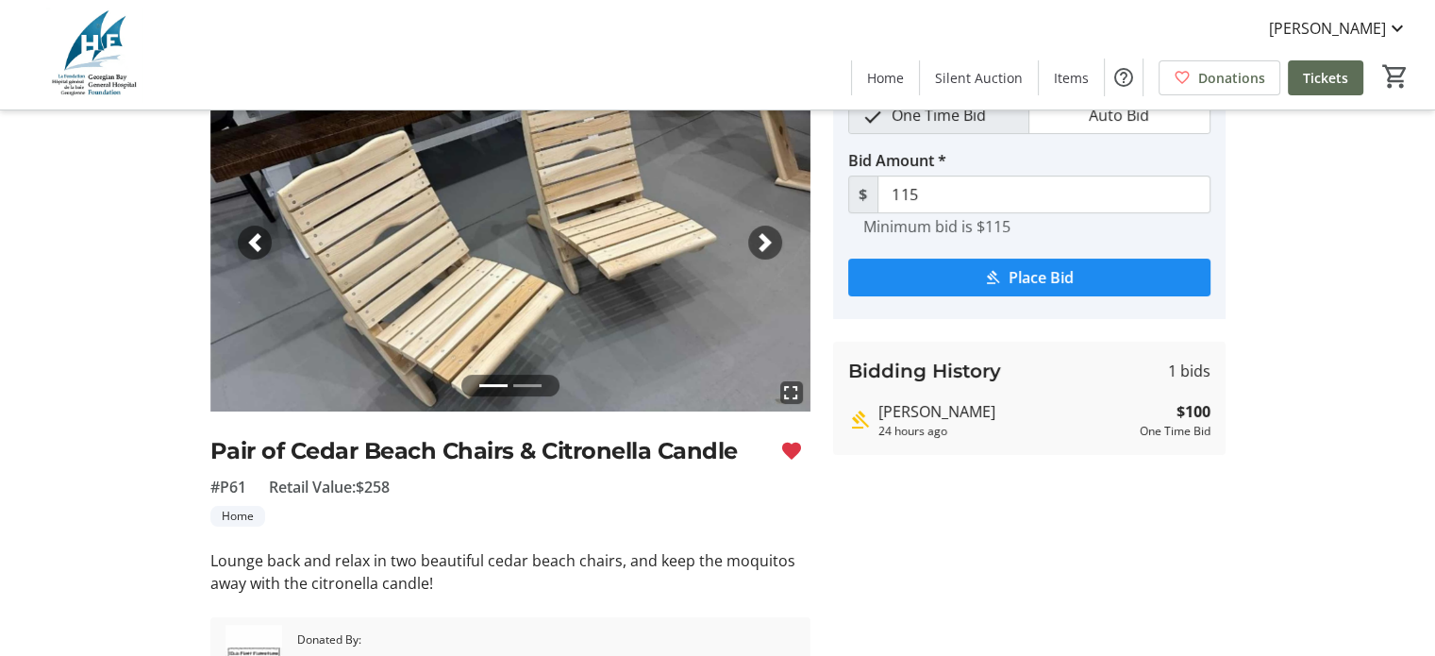
scroll to position [94, 0]
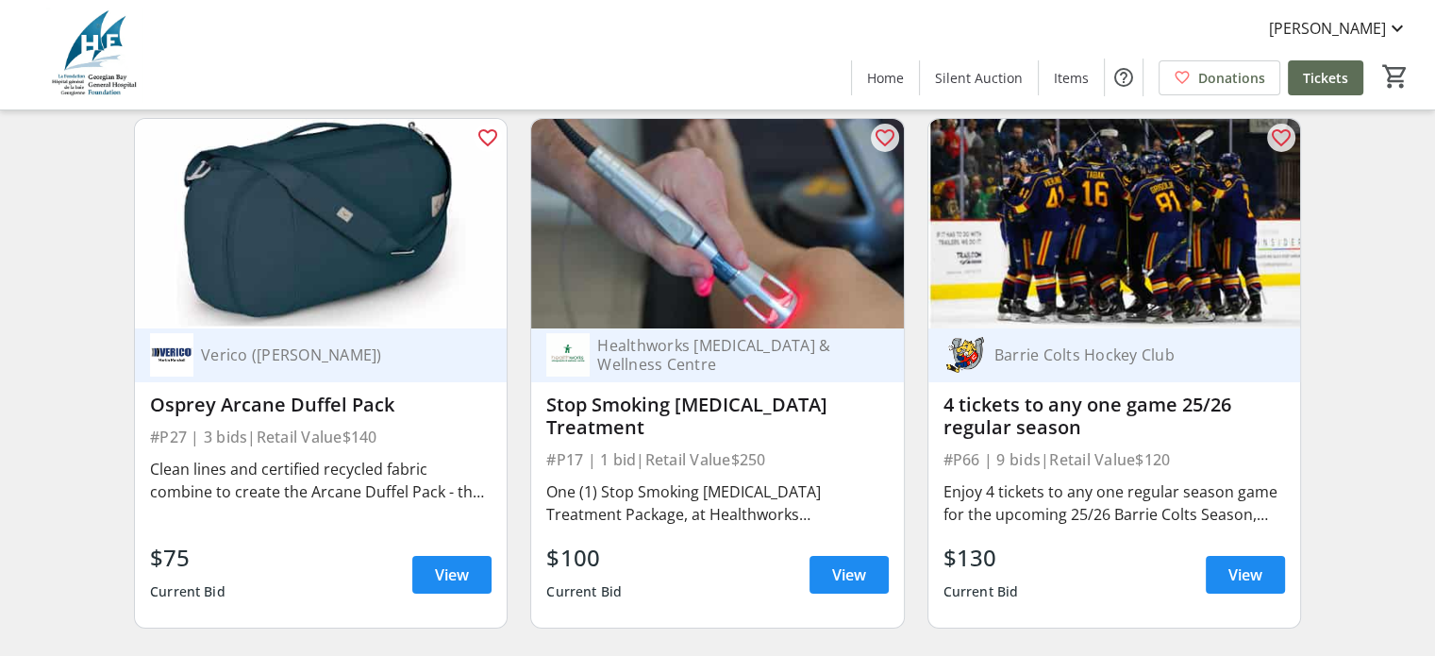
scroll to position [14334, 0]
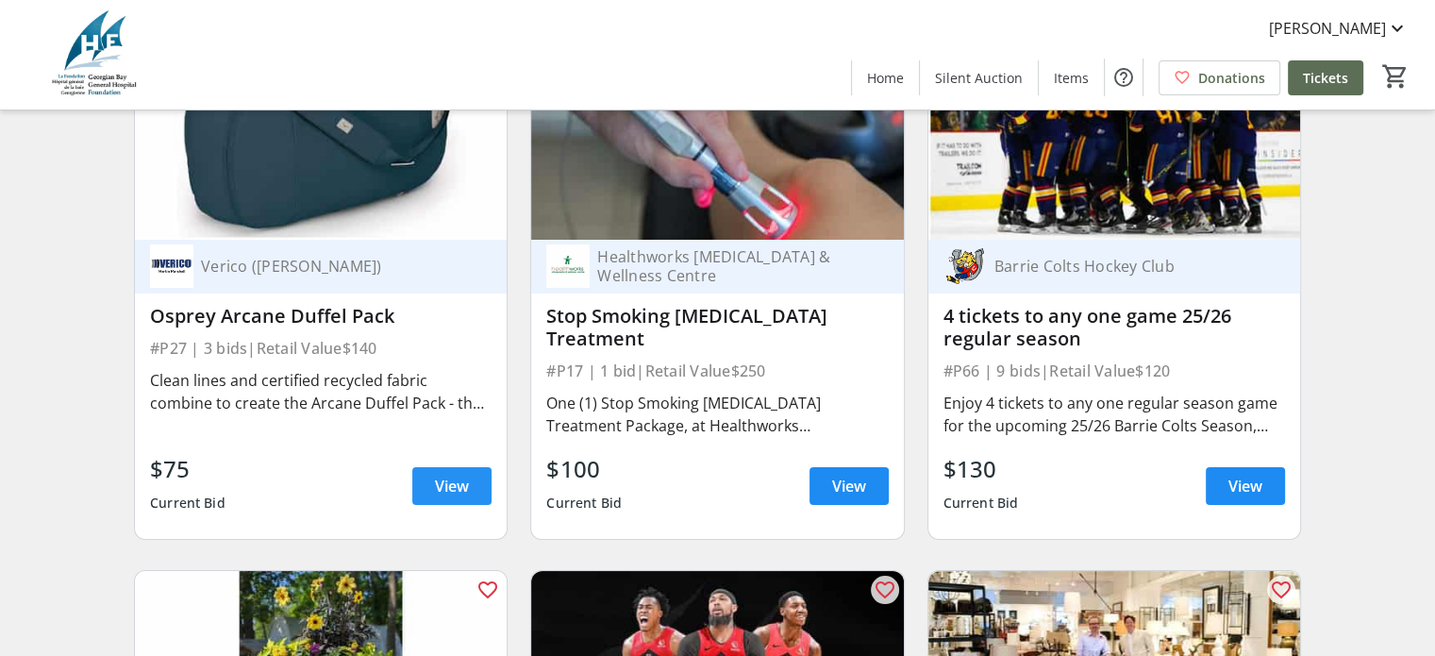
click at [454, 488] on span "View" at bounding box center [452, 485] width 34 height 23
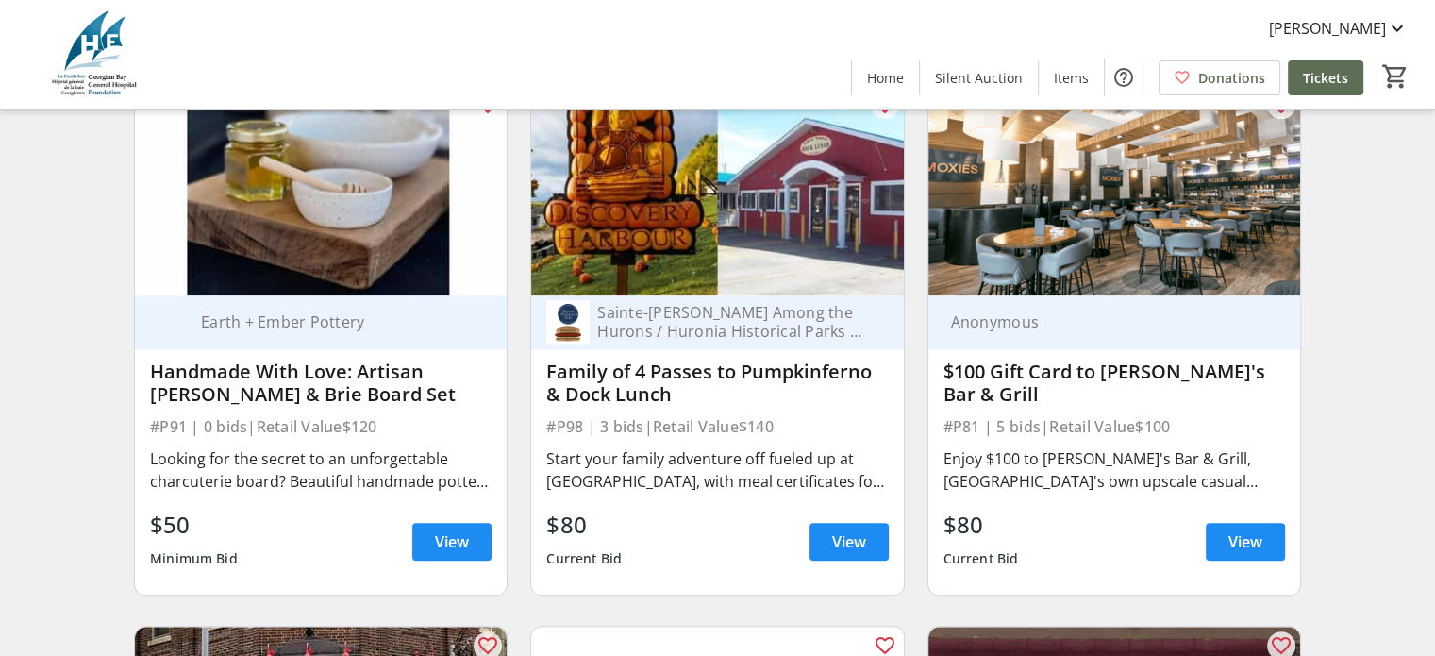
scroll to position [16410, 0]
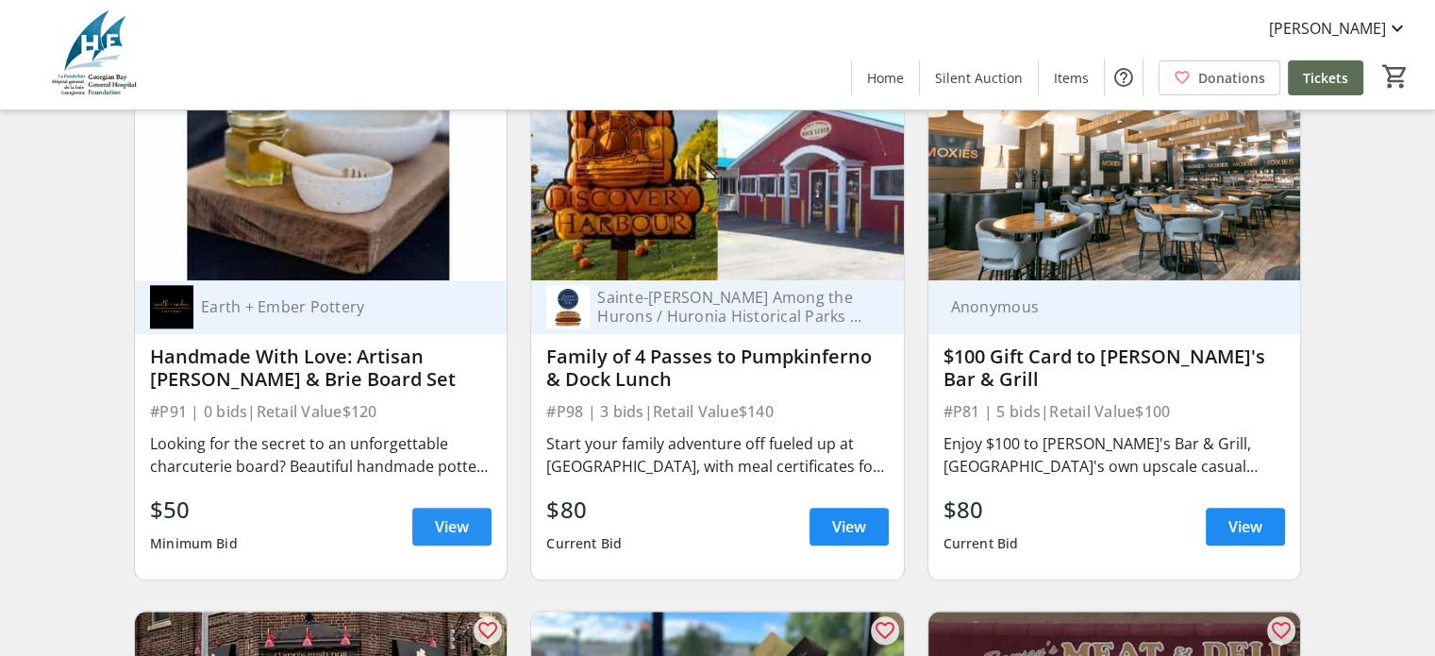
click at [465, 538] on span "View" at bounding box center [452, 526] width 34 height 23
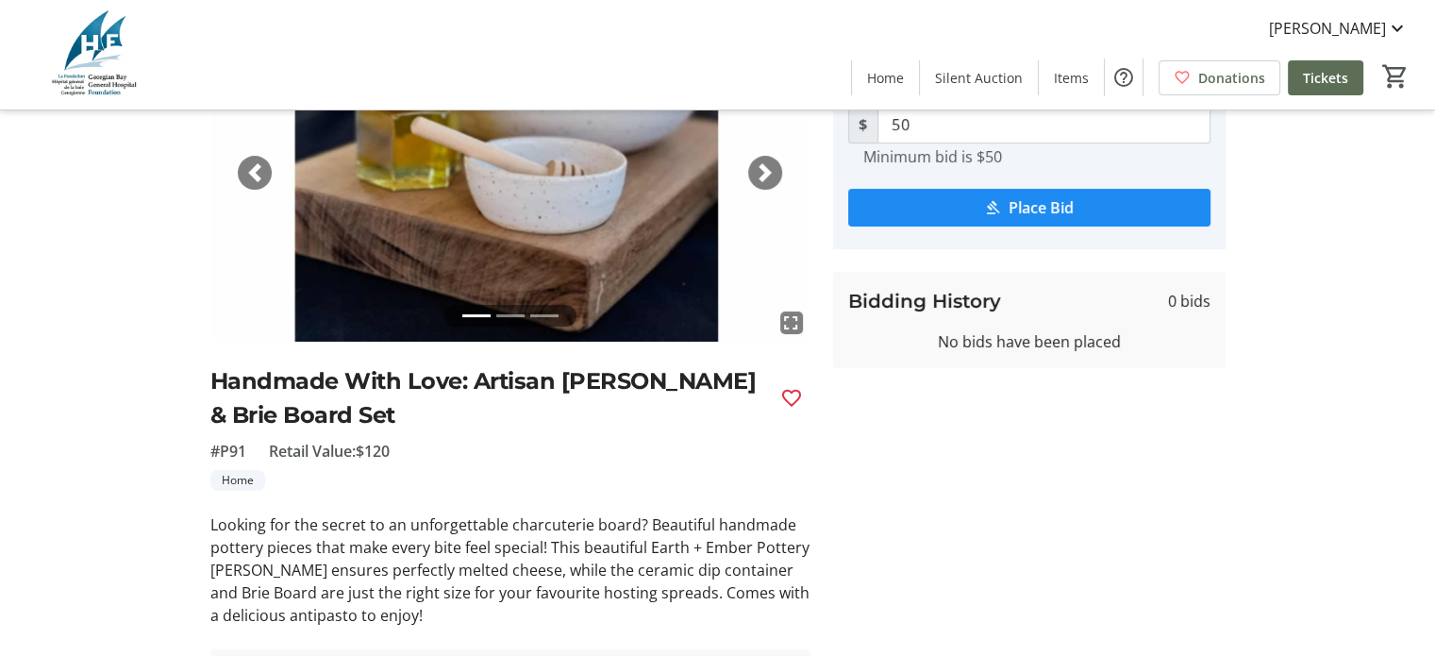
scroll to position [94, 0]
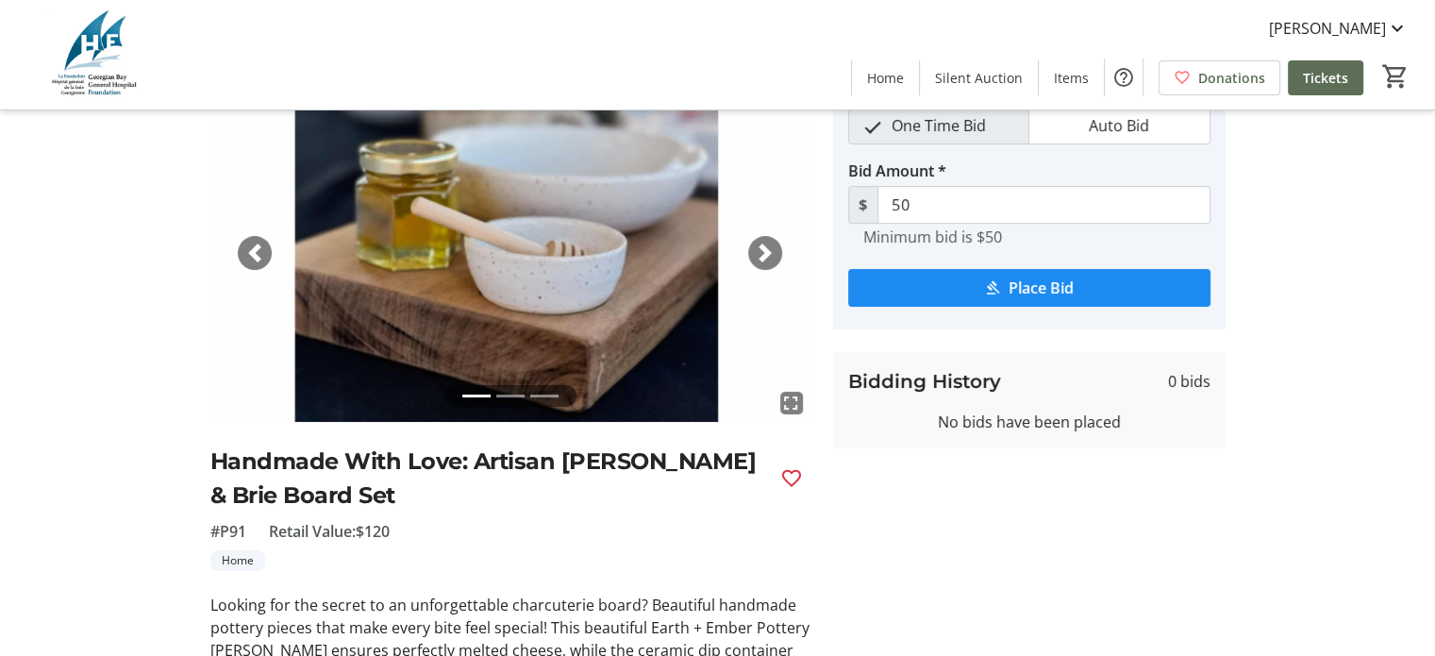
drag, startPoint x: 975, startPoint y: 284, endPoint x: 975, endPoint y: 296, distance: 12.3
click at [976, 291] on span "submit" at bounding box center [1029, 287] width 362 height 45
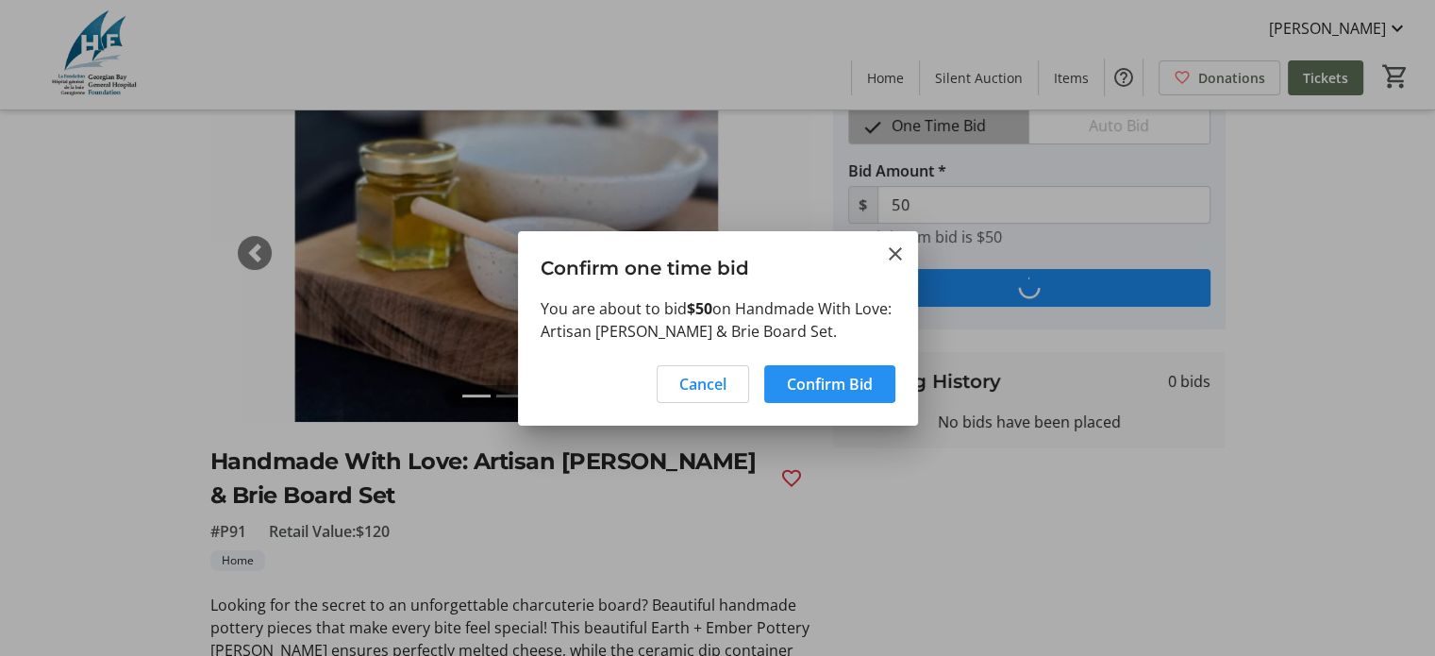
click at [843, 384] on span "Confirm Bid" at bounding box center [830, 384] width 86 height 23
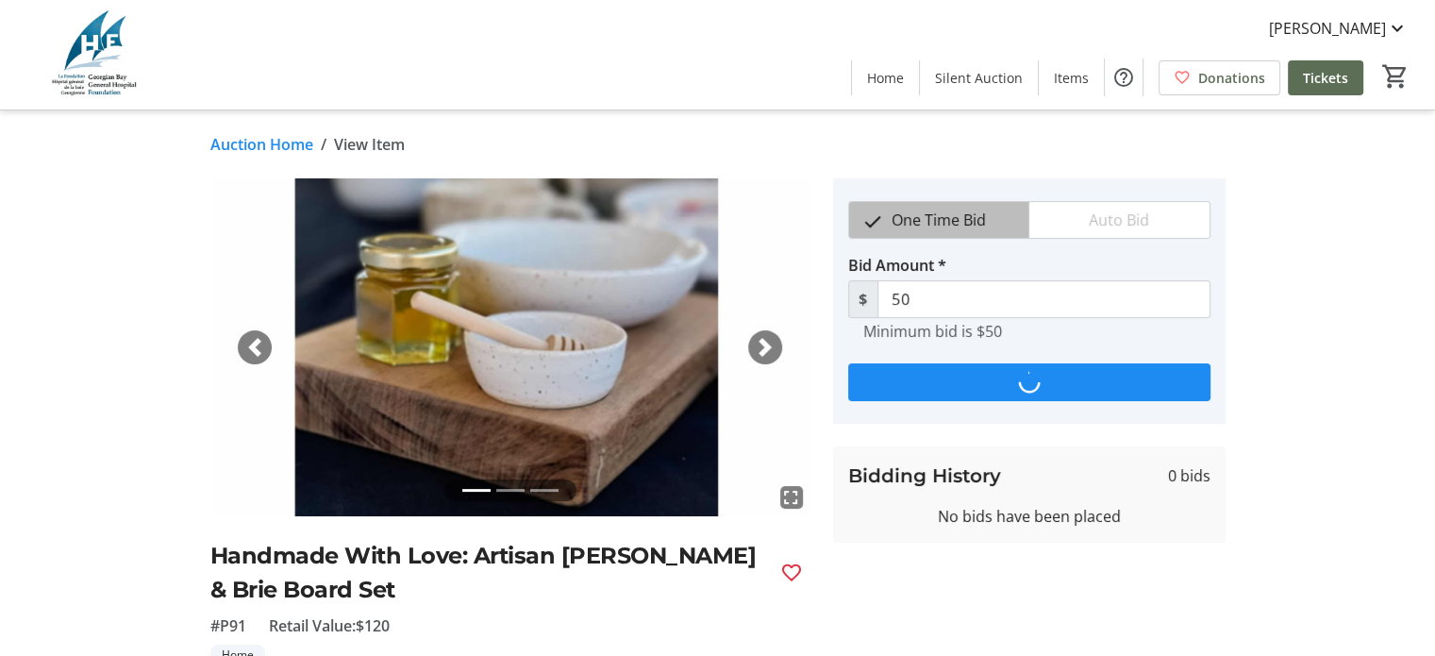
scroll to position [94, 0]
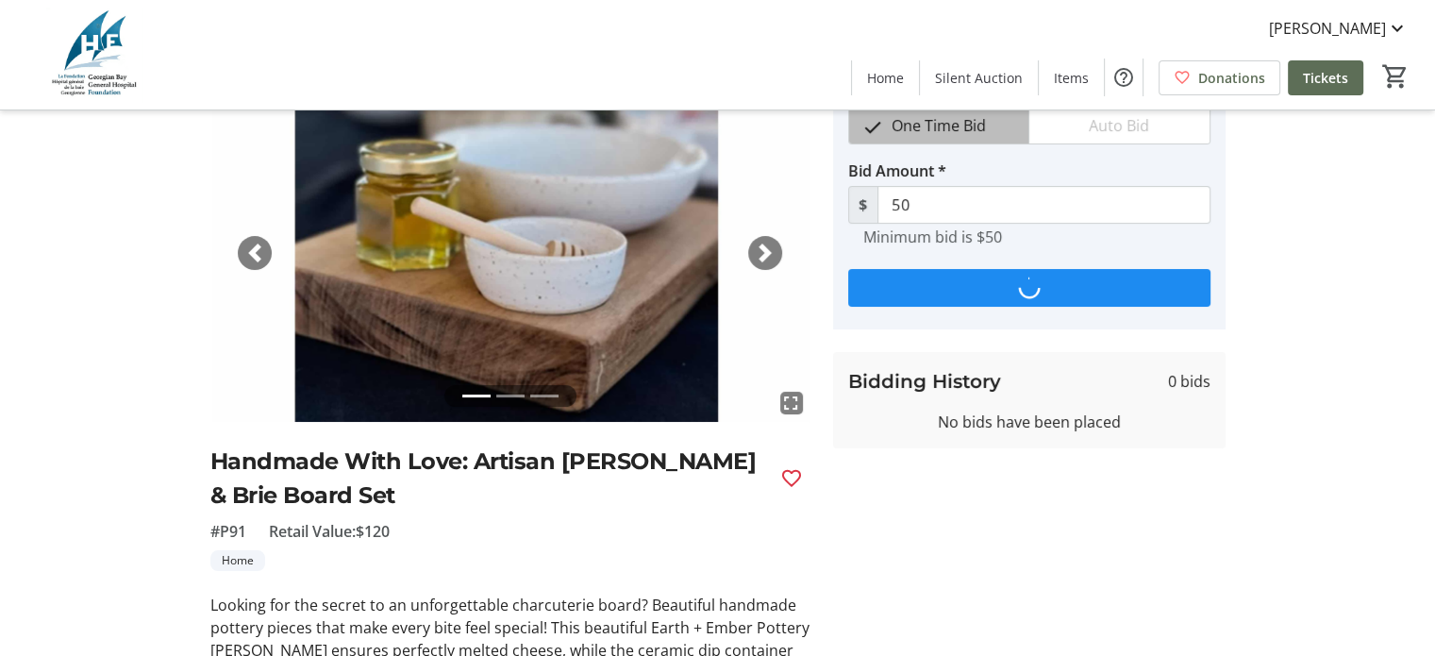
type input "60"
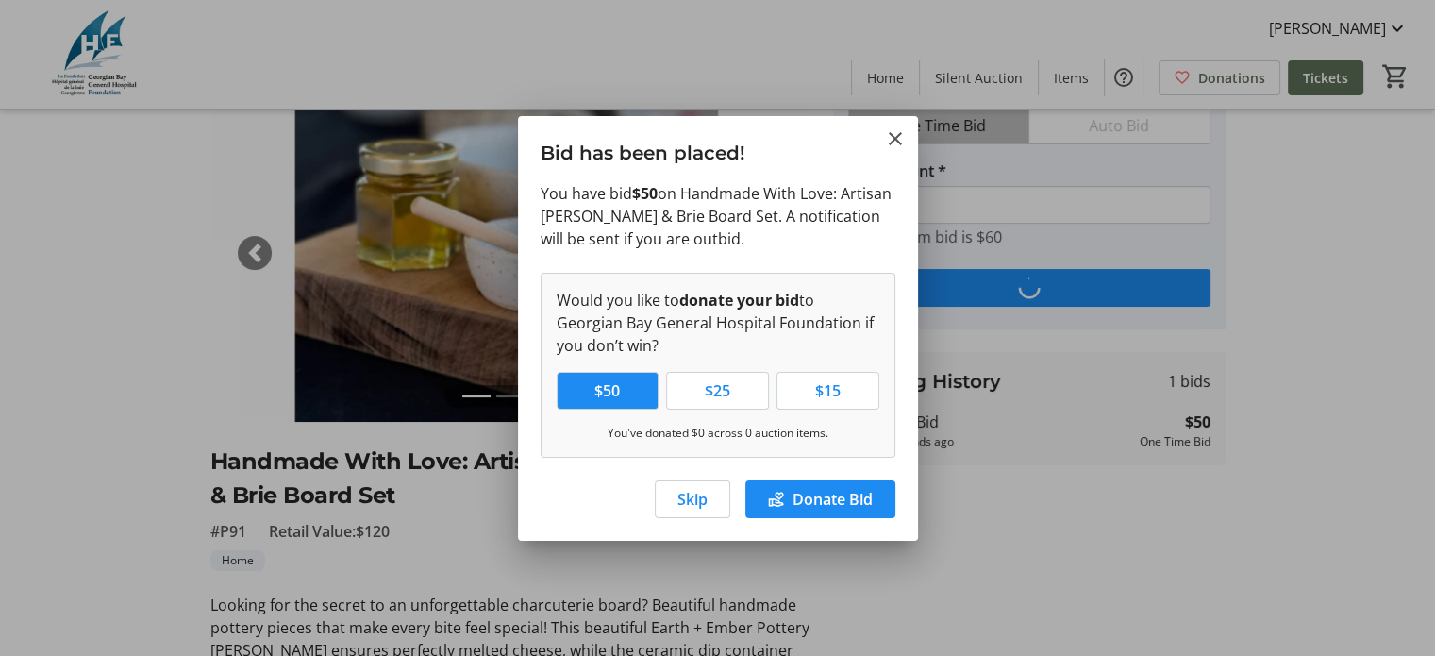
scroll to position [0, 0]
click at [709, 493] on span "button" at bounding box center [693, 498] width 74 height 45
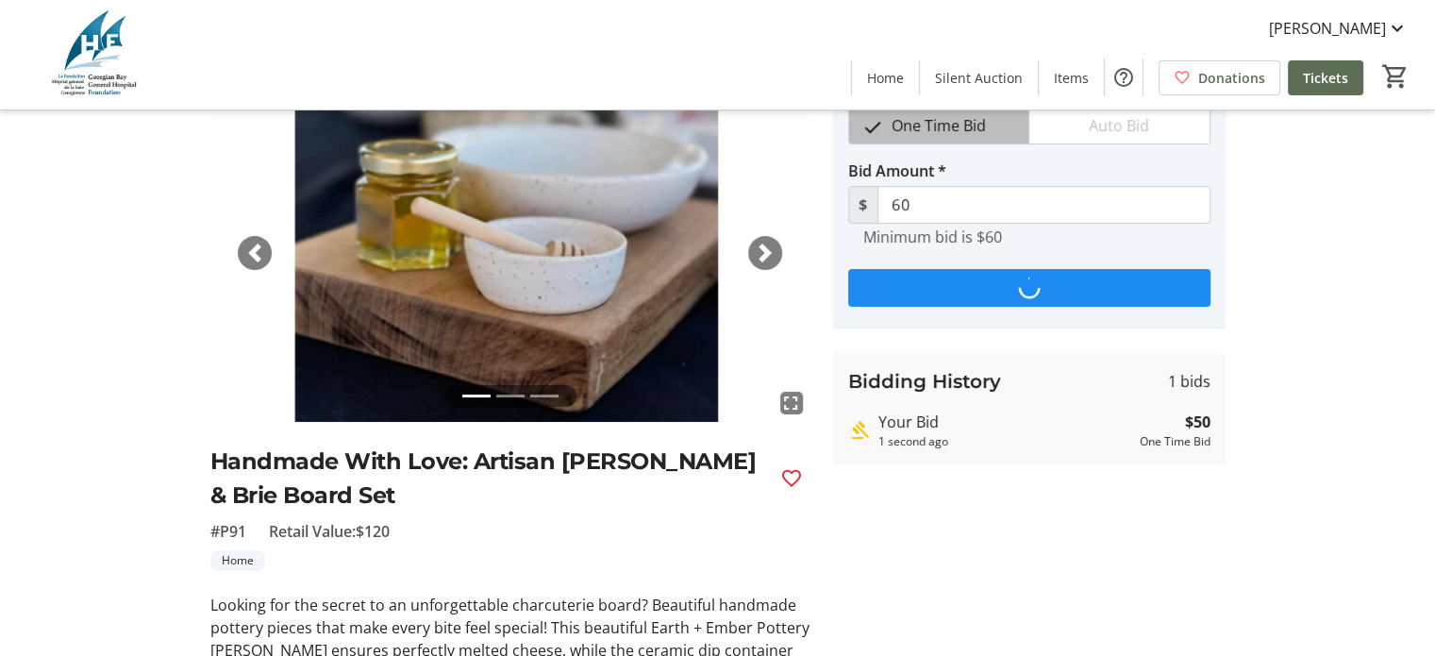
scroll to position [94, 0]
click at [781, 479] on mat-icon "Favourite" at bounding box center [791, 478] width 23 height 23
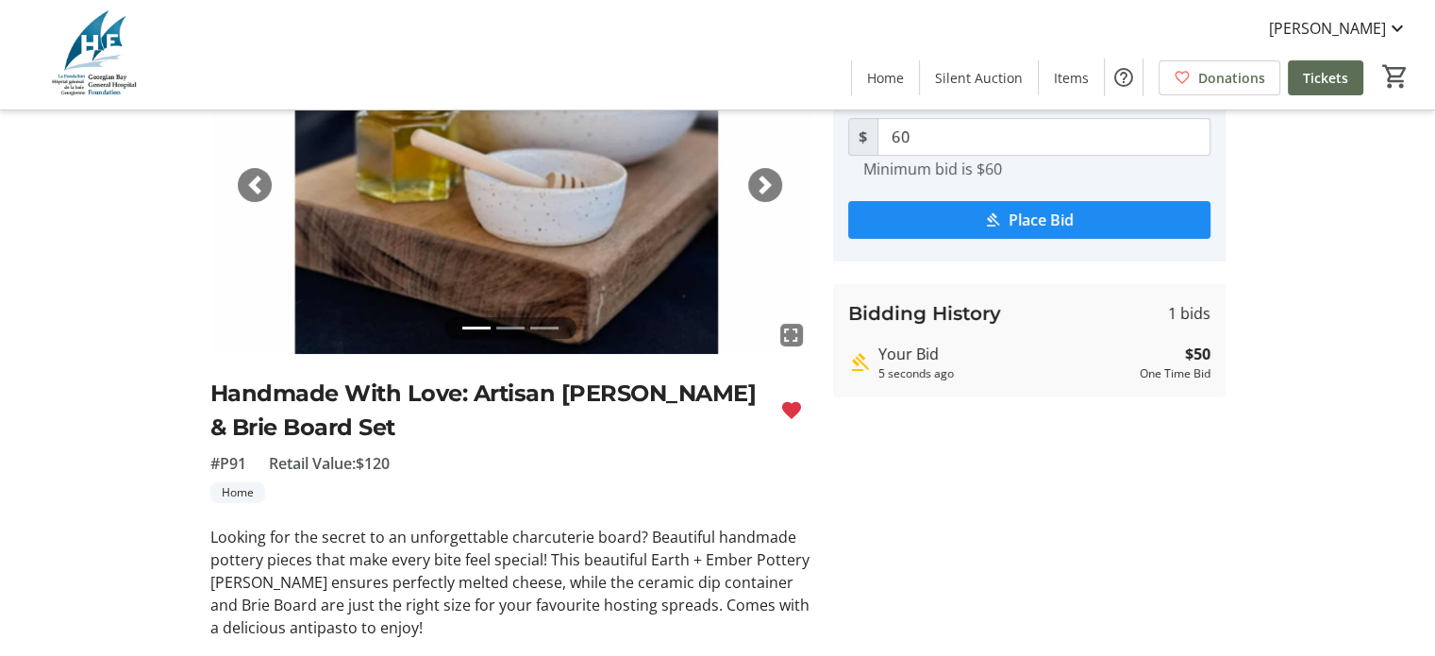
scroll to position [310, 0]
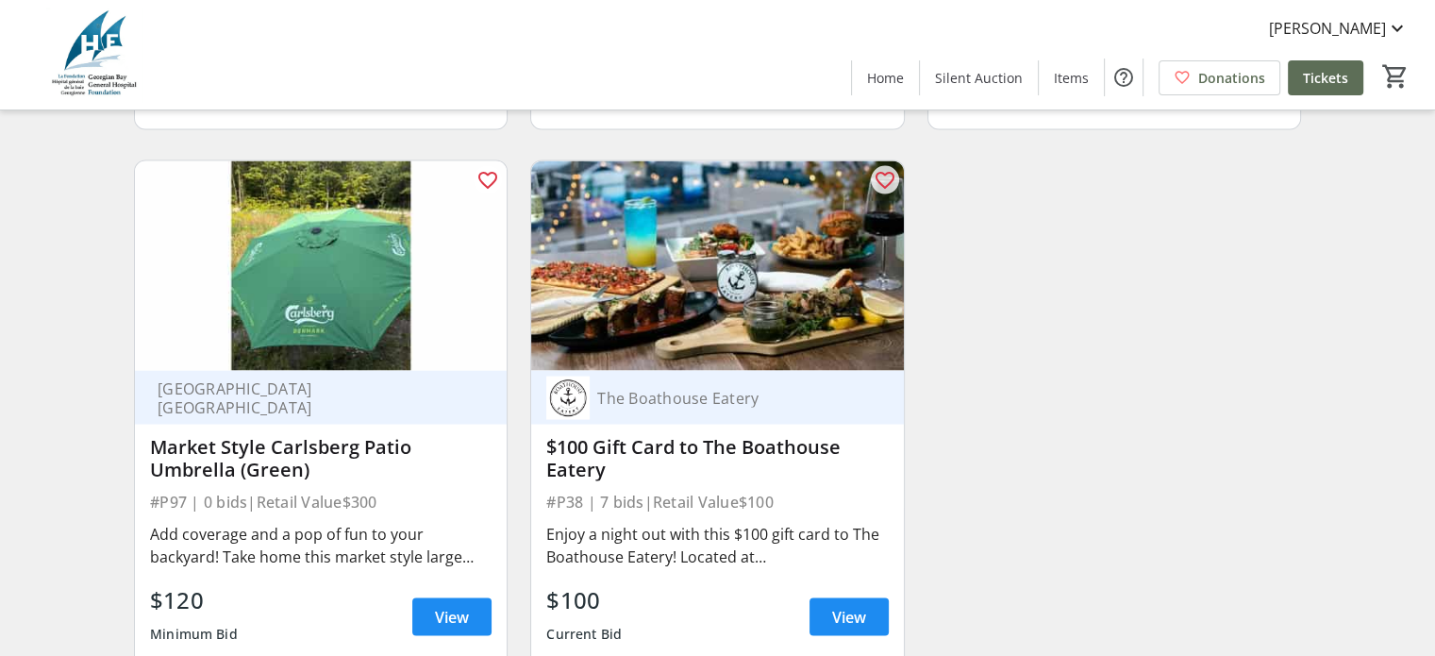
scroll to position [17925, 0]
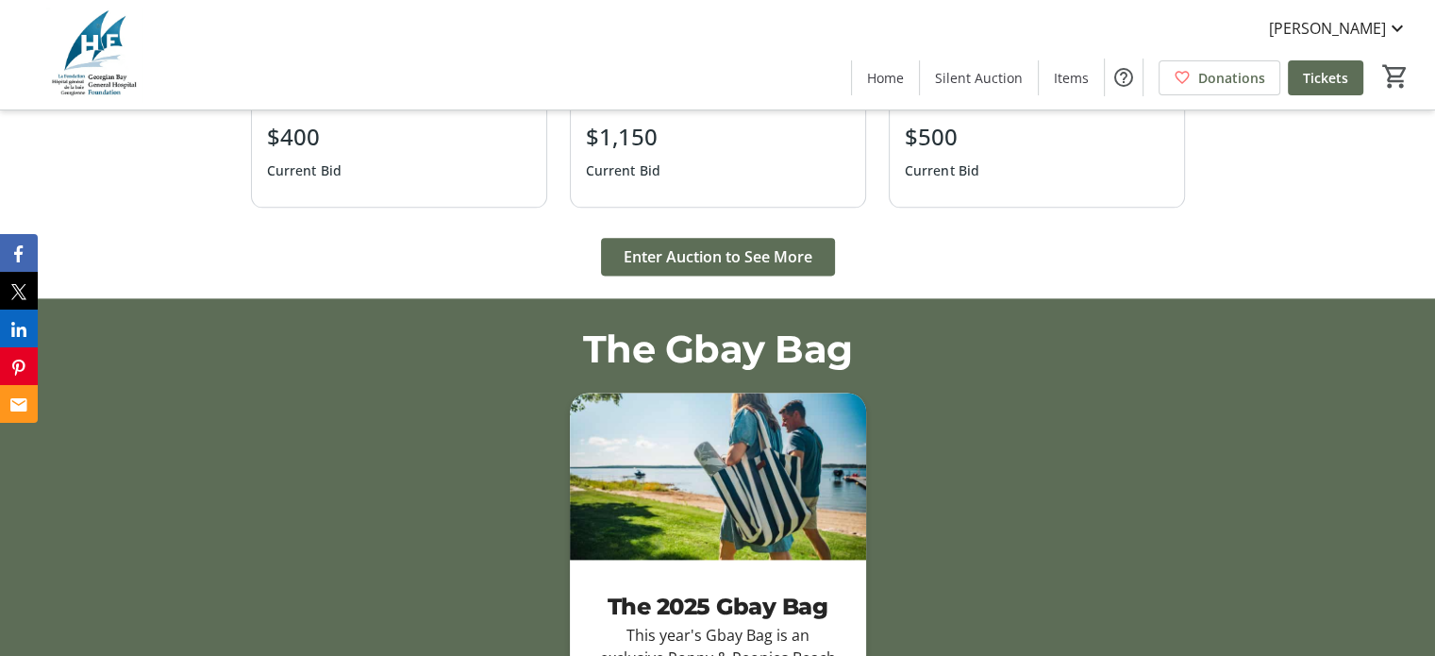
scroll to position [2358, 0]
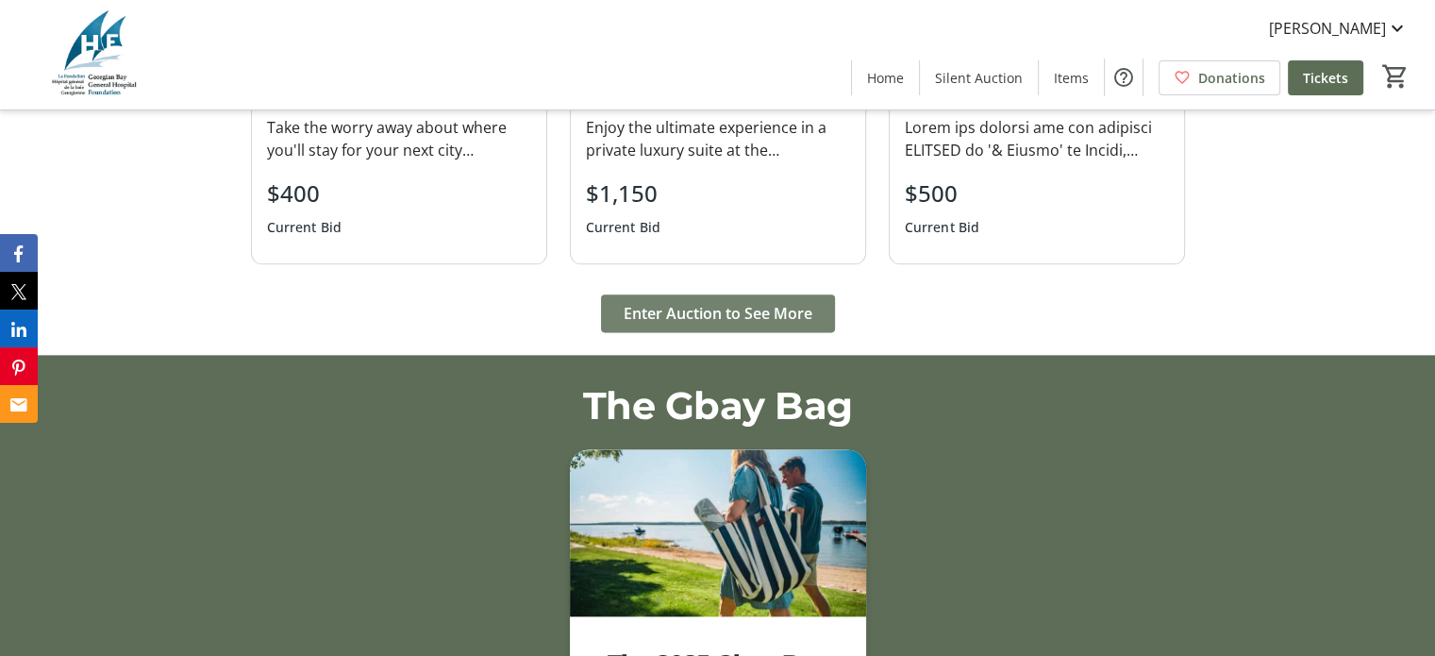
click at [689, 302] on span "Enter Auction to See More" at bounding box center [718, 313] width 189 height 23
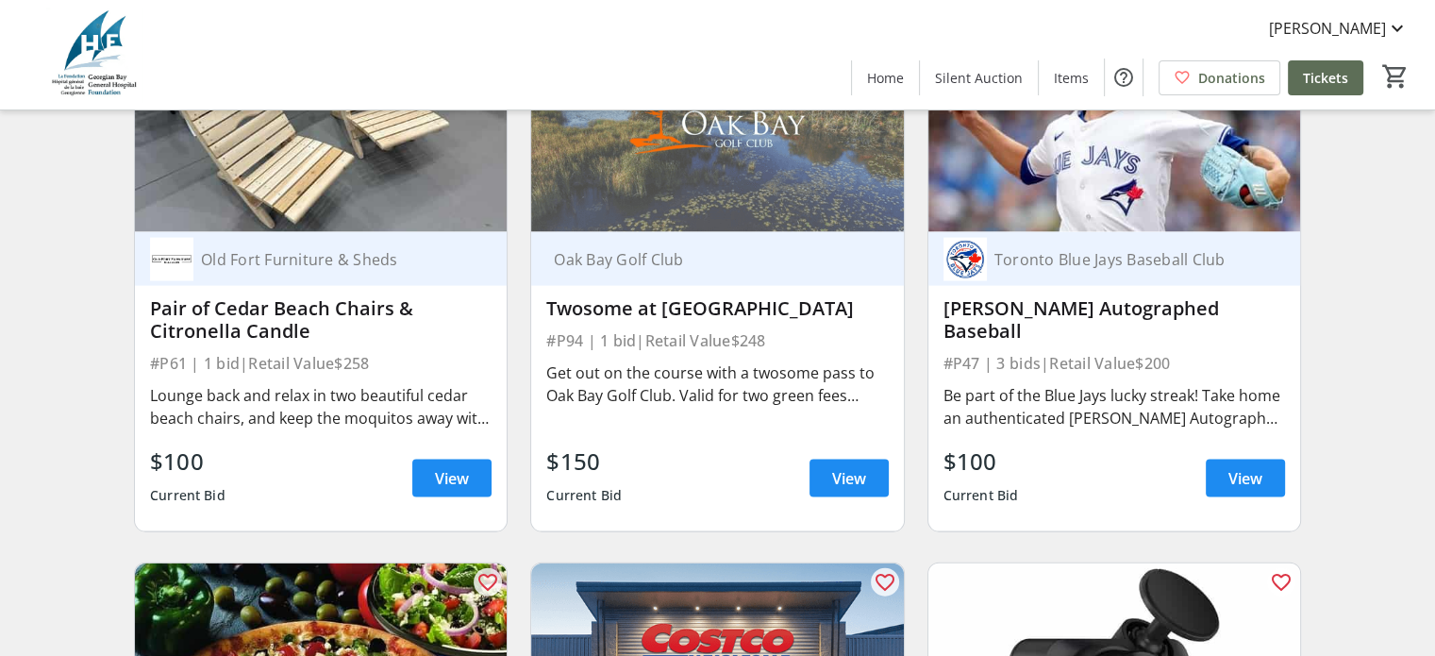
scroll to position [11131, 0]
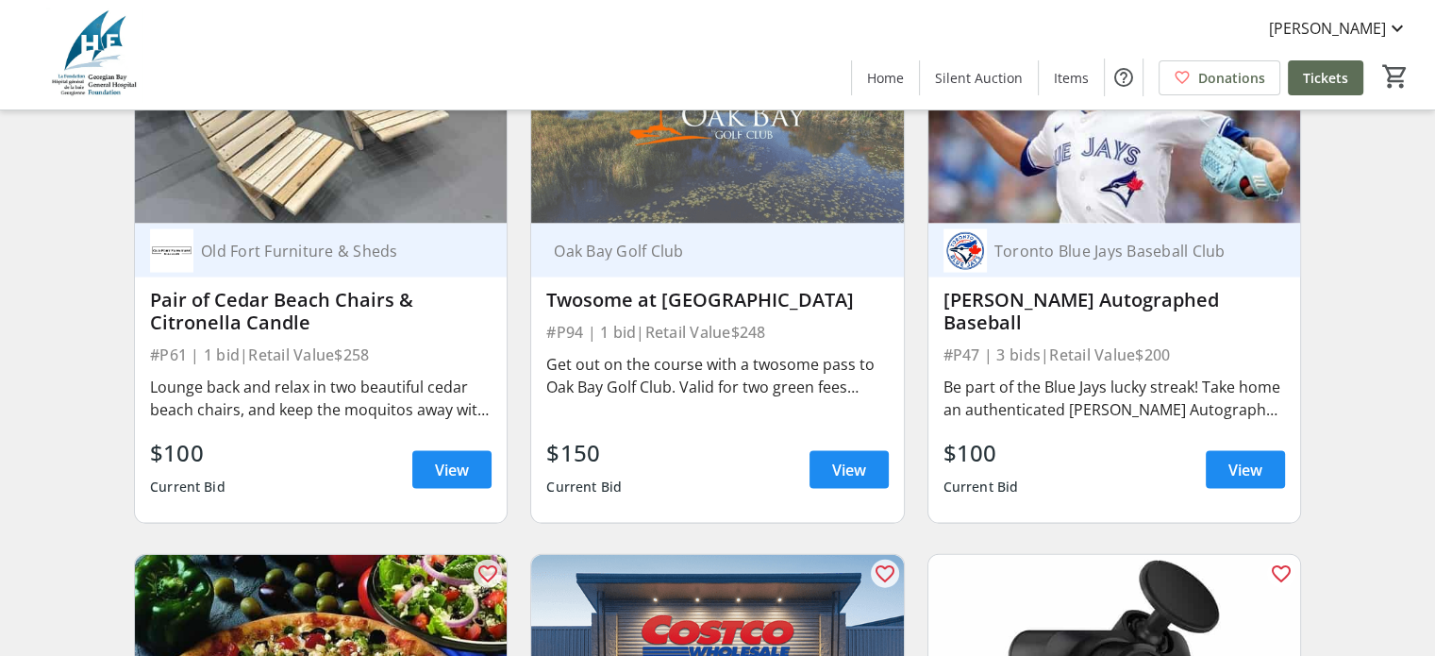
click at [457, 481] on span "View" at bounding box center [452, 469] width 34 height 23
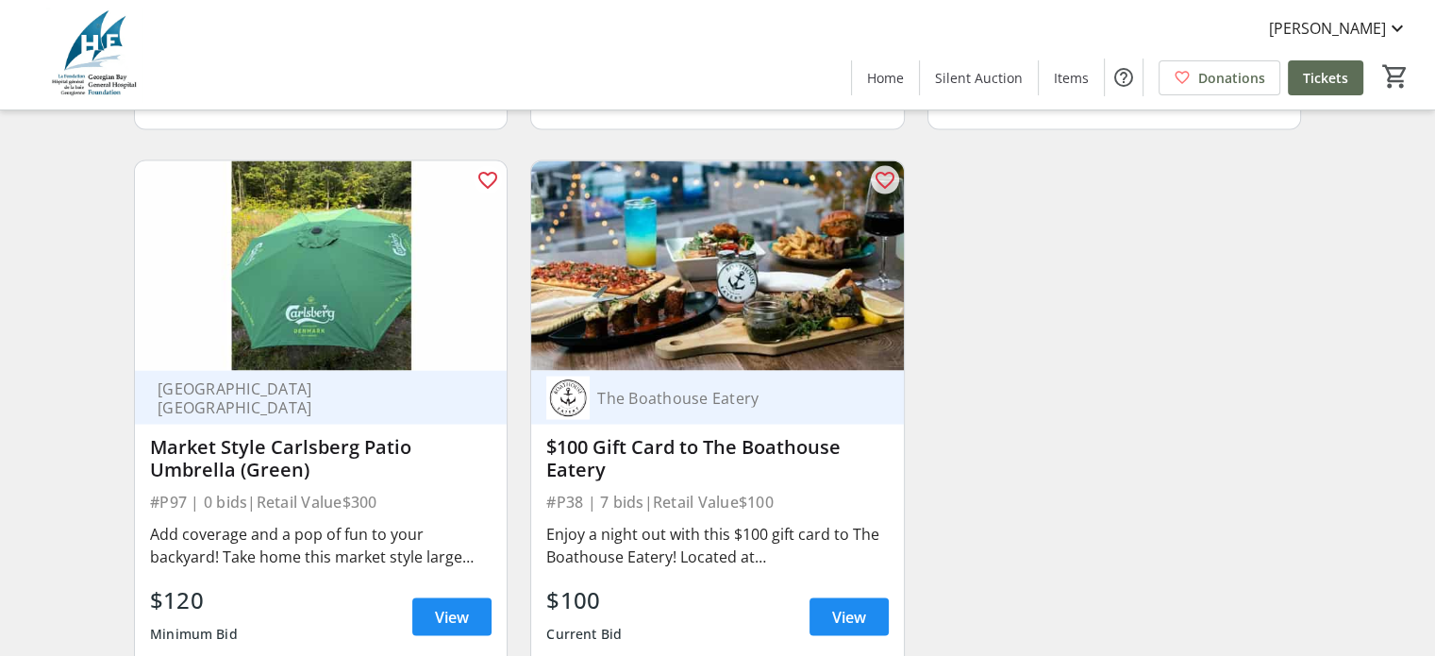
scroll to position [18019, 0]
